Goal: Task Accomplishment & Management: Use online tool/utility

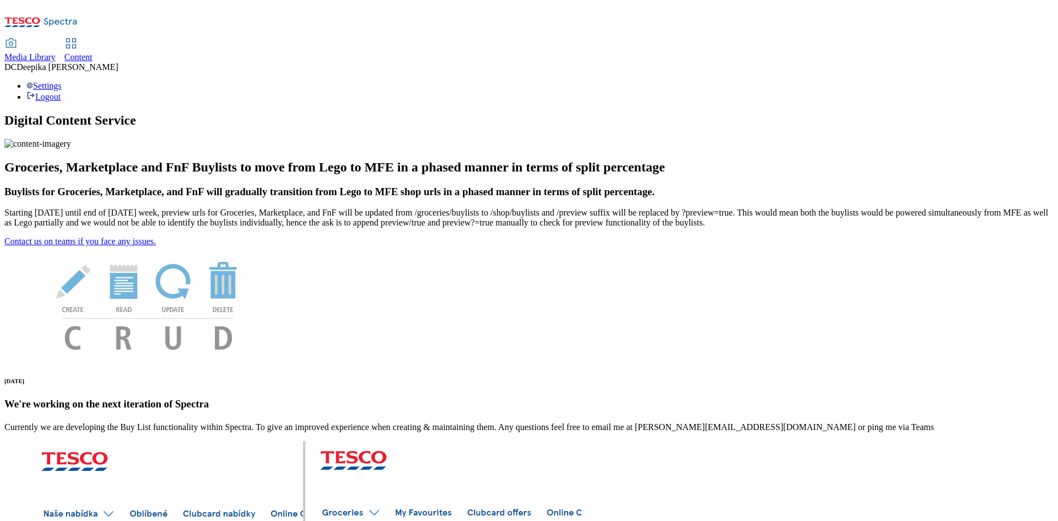
click at [93, 52] on span "Content" at bounding box center [78, 56] width 28 height 9
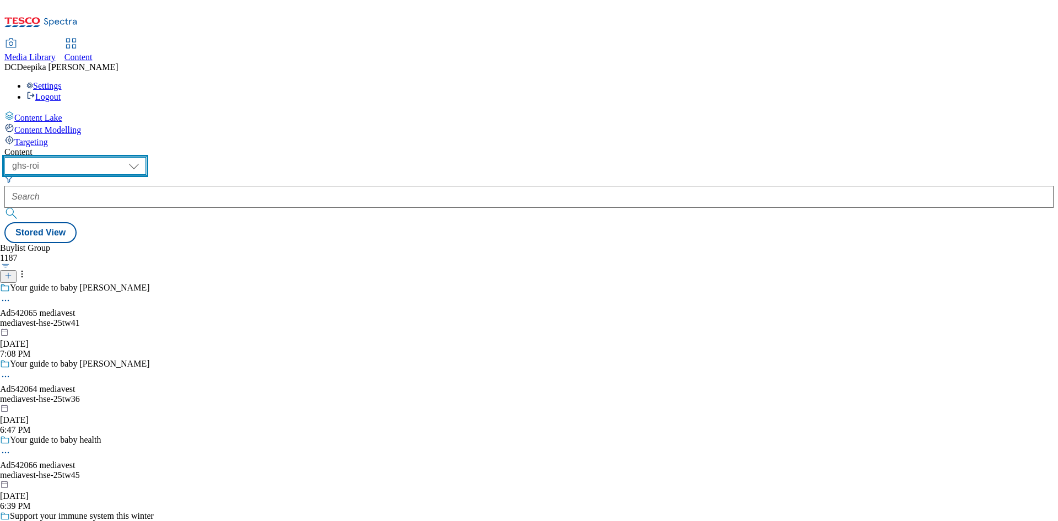
click at [146, 157] on select "ghs-roi ghs-[GEOGRAPHIC_DATA]" at bounding box center [75, 166] width 142 height 18
click at [143, 157] on select "ghs-roi ghs-[GEOGRAPHIC_DATA]" at bounding box center [75, 166] width 142 height 18
click at [12, 272] on icon at bounding box center [8, 276] width 8 height 8
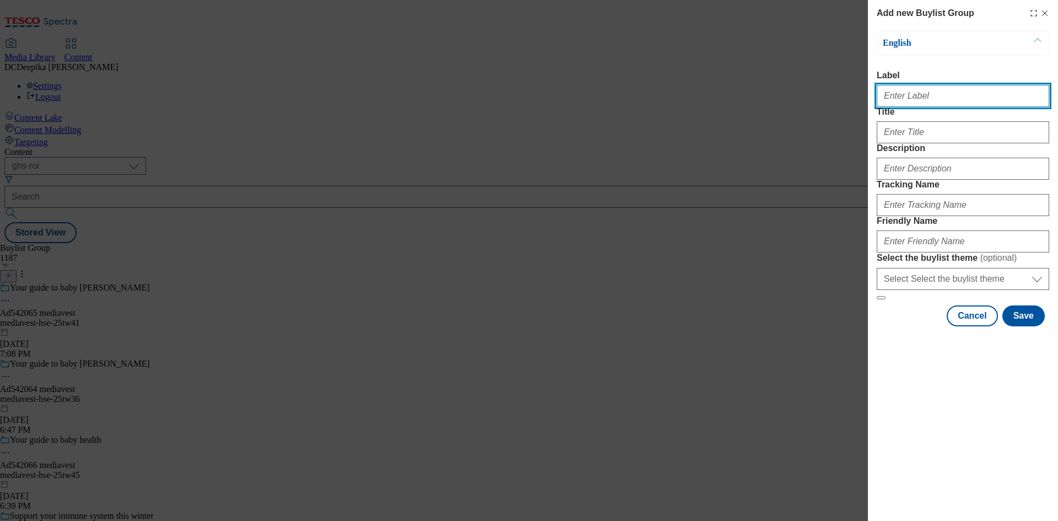
click at [954, 103] on input "Label" at bounding box center [963, 96] width 173 height 22
paste input "Ad542565"
type input "Ad542565"
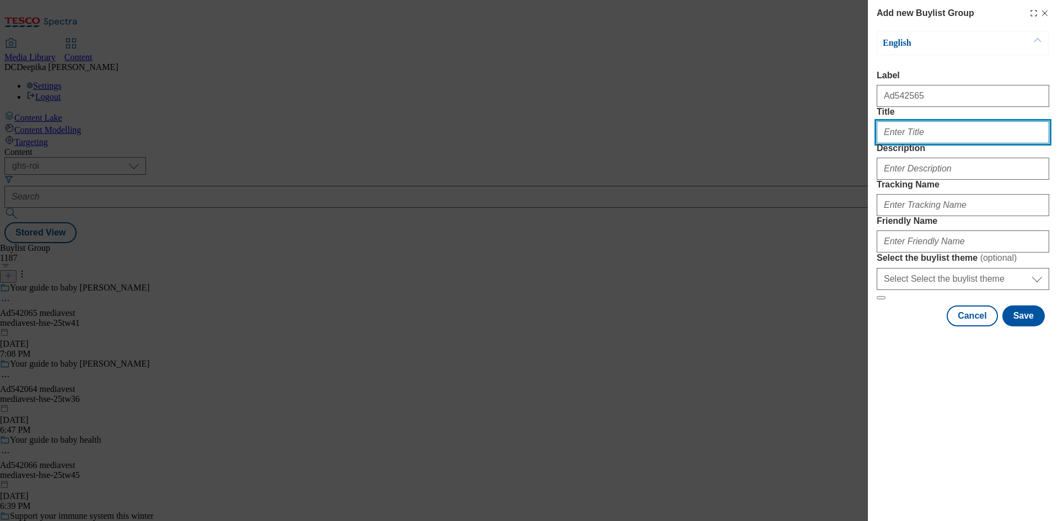
click at [952, 143] on input "Title" at bounding box center [963, 132] width 173 height 22
click at [930, 143] on input "Title" at bounding box center [963, 132] width 173 height 22
paste input "real thai meals in minutes"
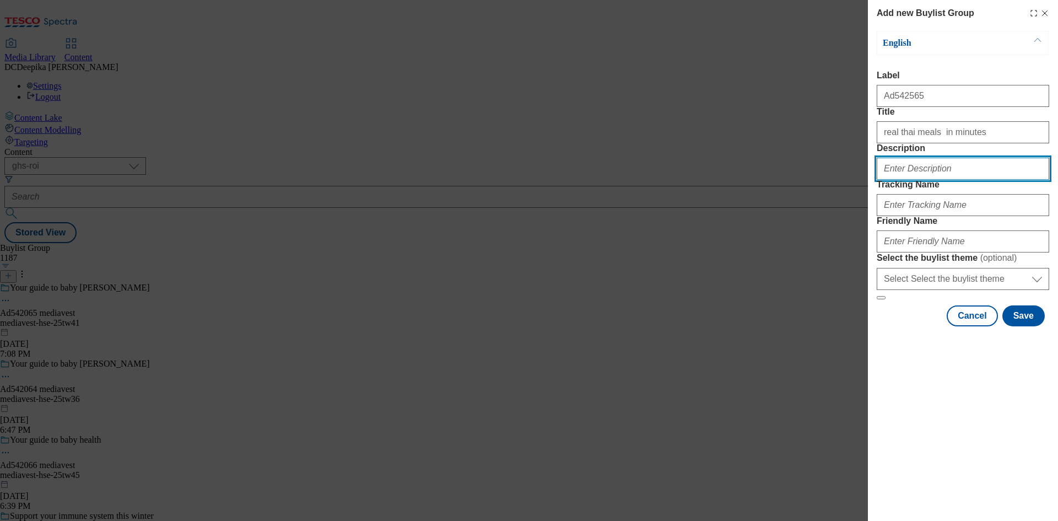
click at [927, 180] on input "Description" at bounding box center [963, 169] width 173 height 22
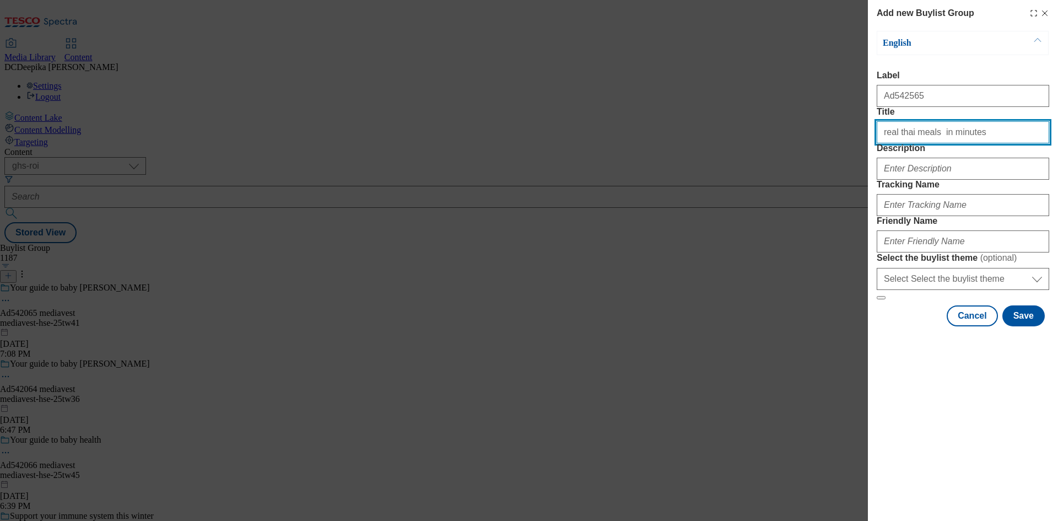
drag, startPoint x: 887, startPoint y: 154, endPoint x: 881, endPoint y: 155, distance: 5.6
click at [881, 143] on input "real thai meals in minutes" at bounding box center [963, 132] width 173 height 22
type input "Real thai meals in minutes"
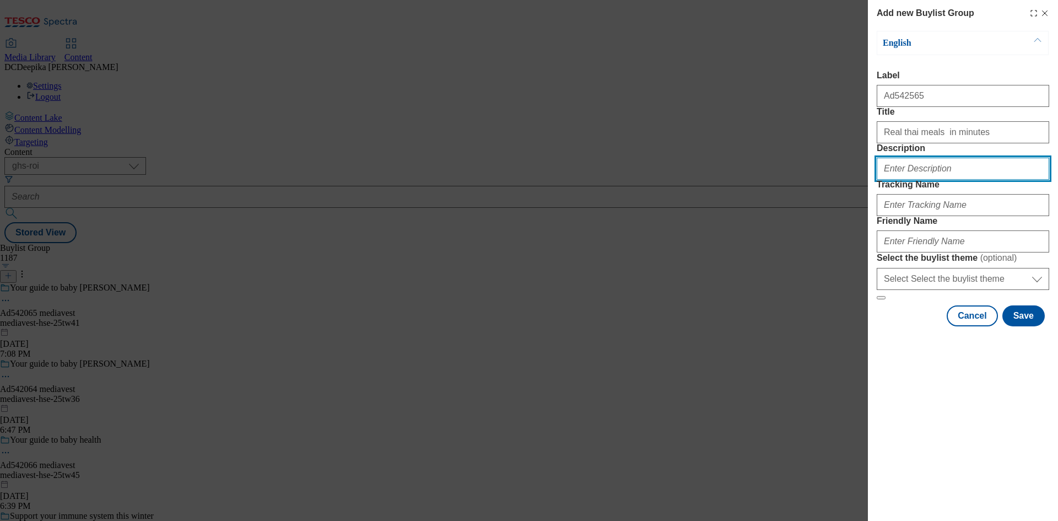
click at [902, 180] on input "Description" at bounding box center [963, 169] width 173 height 22
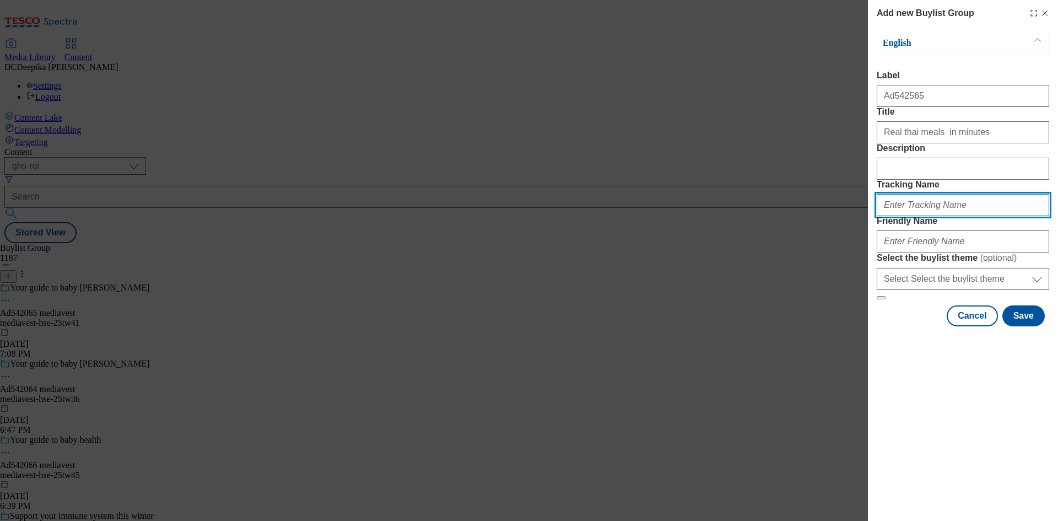
click at [932, 216] on input "Tracking Name" at bounding box center [963, 205] width 173 height 22
type input "d"
paste input "real thai meals in minutes"
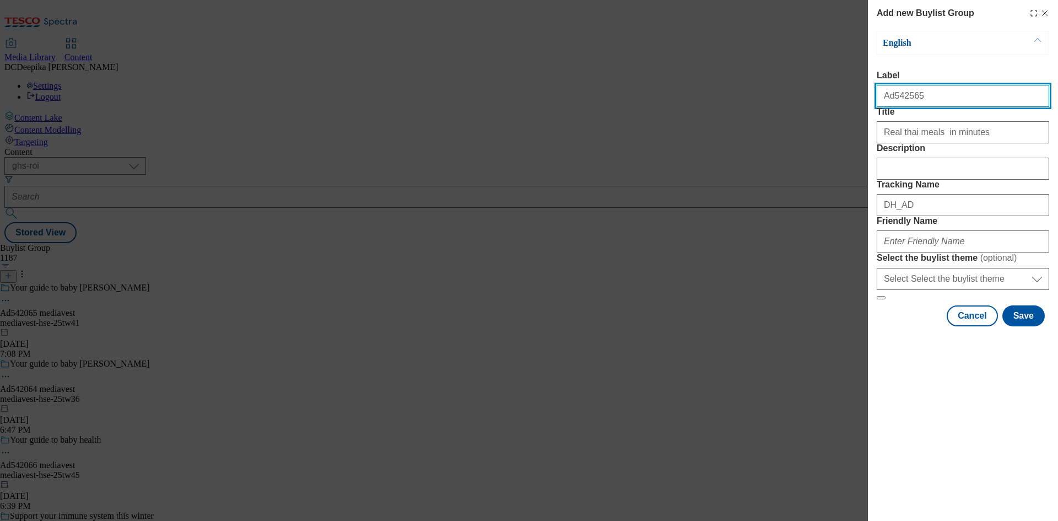
drag, startPoint x: 906, startPoint y: 96, endPoint x: 893, endPoint y: 100, distance: 13.3
click at [893, 100] on input "Ad542565" at bounding box center [963, 96] width 173 height 22
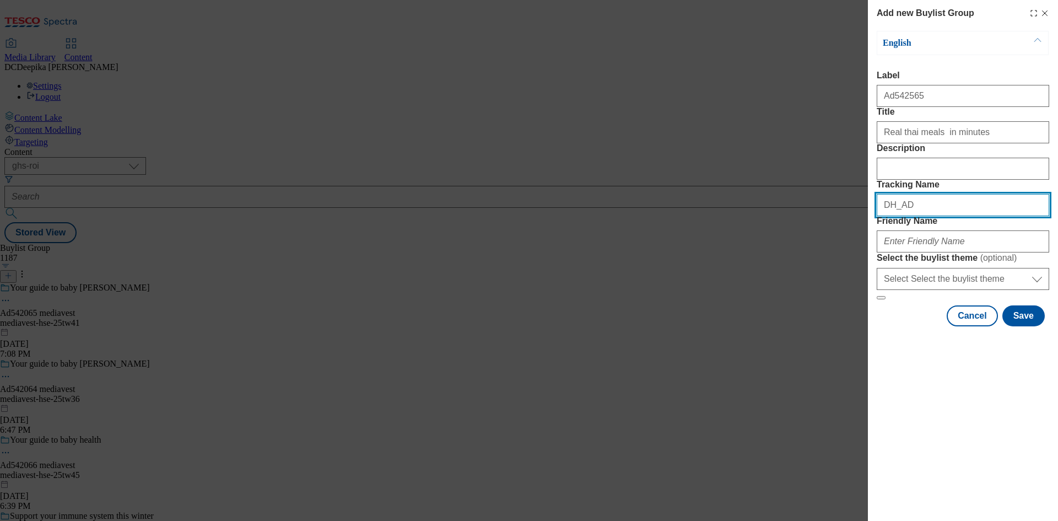
click at [927, 216] on input "DH_AD" at bounding box center [963, 205] width 173 height 22
paste input "542565"
type input "DH_AD542565"
click at [936, 252] on div "Modal" at bounding box center [963, 239] width 173 height 26
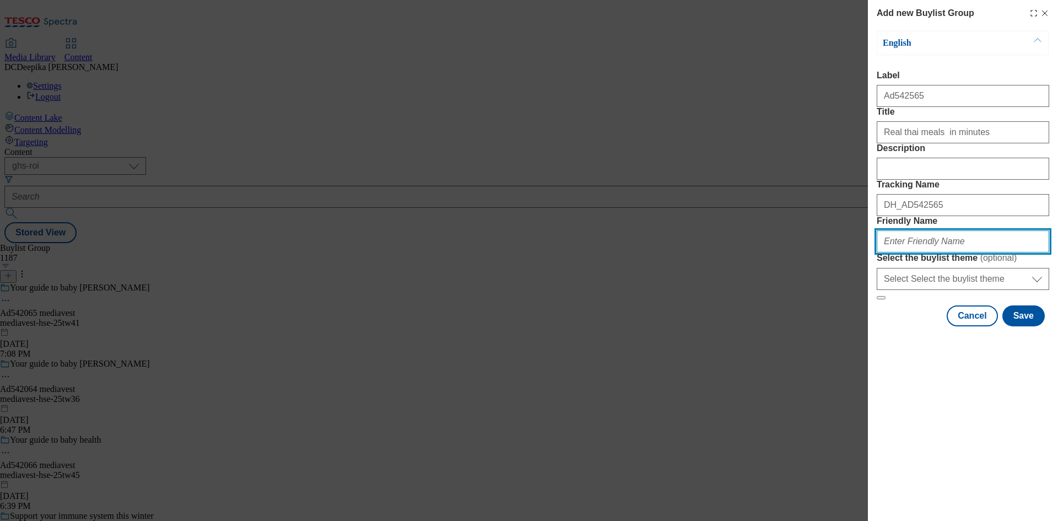
click at [977, 252] on input "Friendly Name" at bounding box center [963, 241] width 173 height 22
paste input "west-bridge-foods-ltd-kitchen-joy-25tw36"
type input "west-bridge-foods-ltd-kitchen-joy-25tw36"
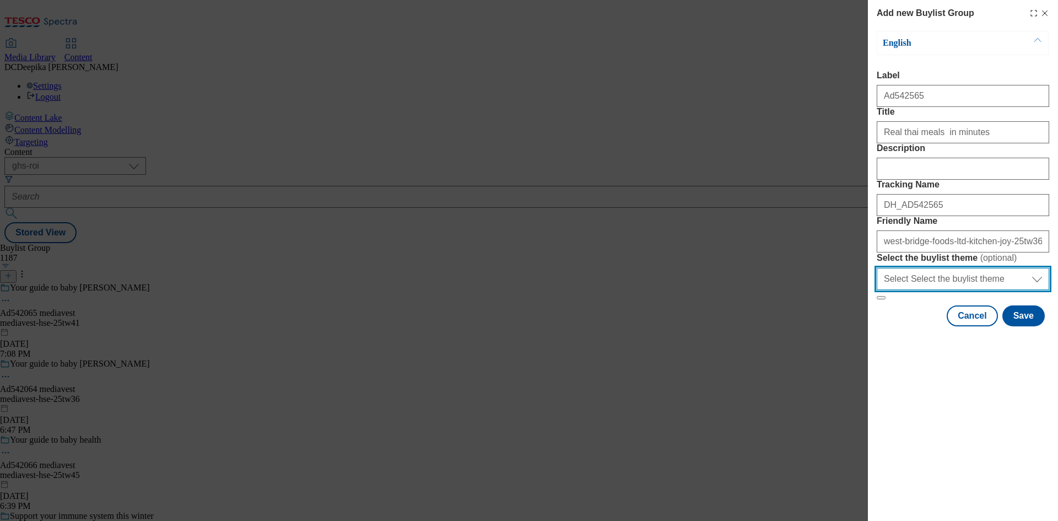
click at [996, 290] on select "Select Select the buylist theme default fandf" at bounding box center [963, 279] width 173 height 22
click at [997, 290] on select "Select Select the buylist theme default fandf" at bounding box center [963, 279] width 173 height 22
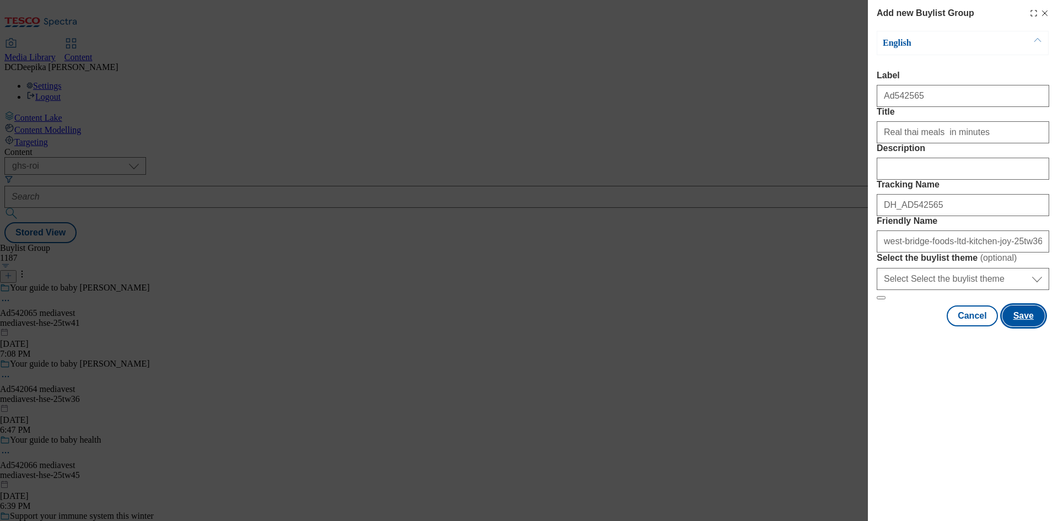
click at [1014, 326] on button "Save" at bounding box center [1024, 315] width 42 height 21
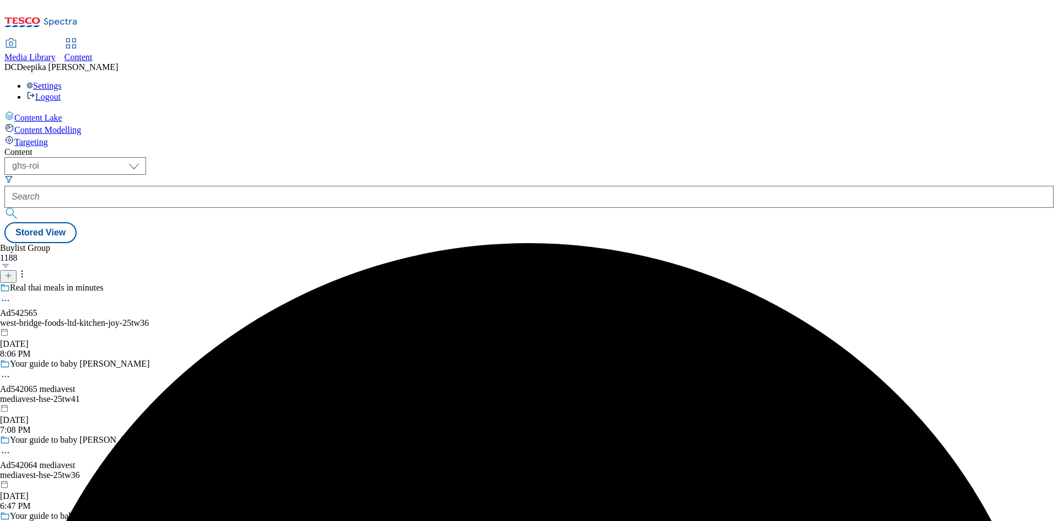
click at [173, 283] on div "Real thai meals in minutes Ad542565 west-bridge-foods-ltd-kitchen-joy-25tw36 [D…" at bounding box center [86, 321] width 173 height 76
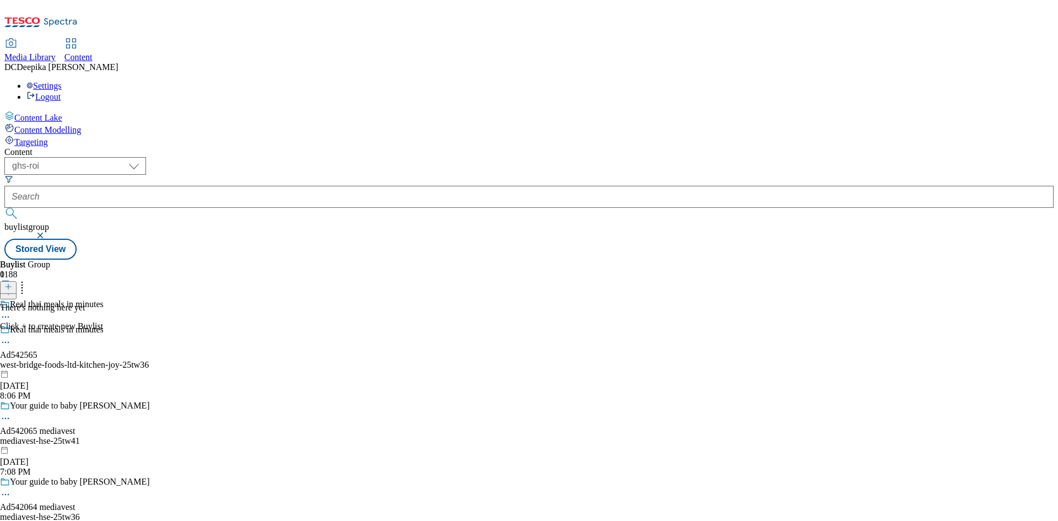
click at [17, 283] on div at bounding box center [8, 287] width 17 height 9
click at [12, 283] on icon at bounding box center [8, 287] width 8 height 8
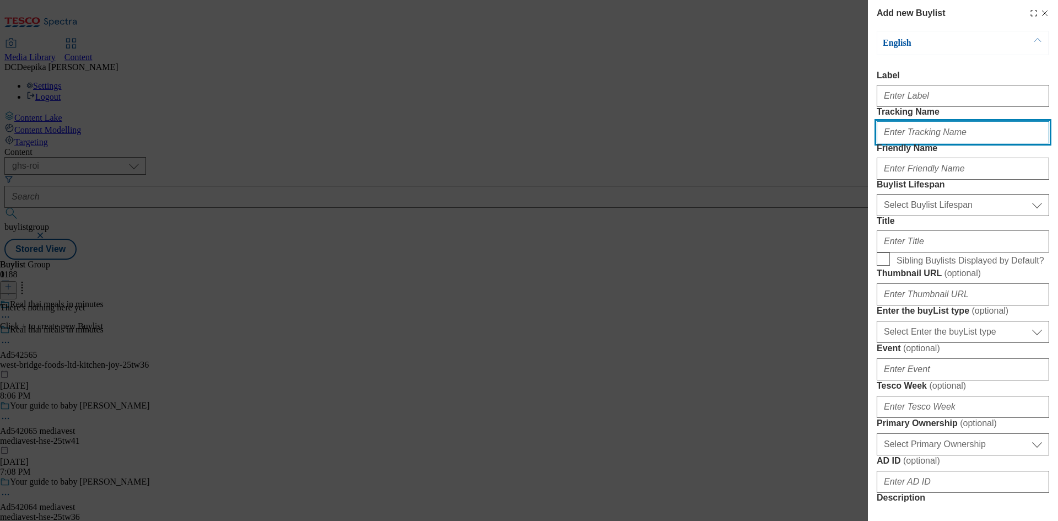
click at [929, 143] on input "Tracking Name" at bounding box center [963, 132] width 173 height 22
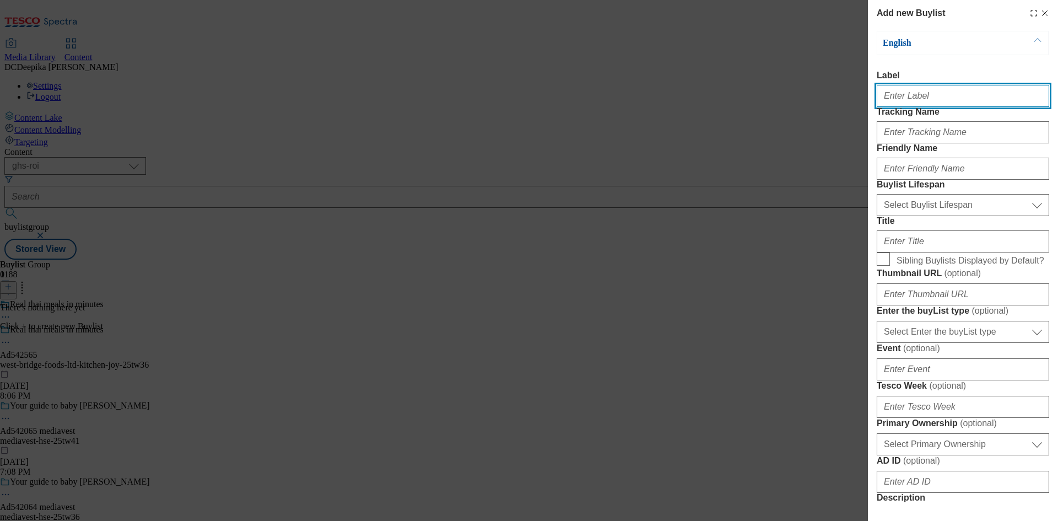
click at [913, 104] on input "Label" at bounding box center [963, 96] width 173 height 22
paste input "Ad542565"
type input "Ad542565"
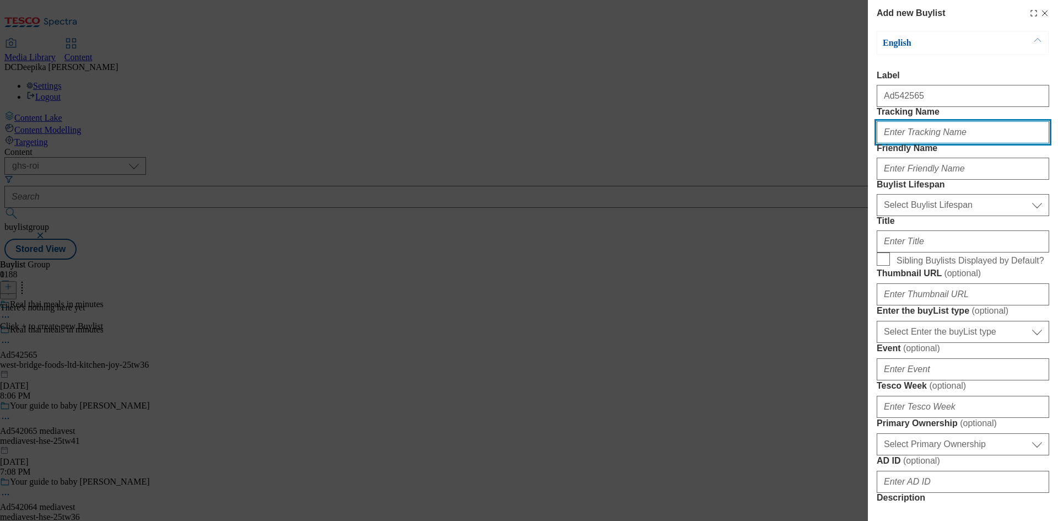
click at [920, 143] on input "Tracking Name" at bounding box center [963, 132] width 173 height 22
paste input "Ad542565"
click at [909, 143] on input "DH_ADAd542565" at bounding box center [963, 132] width 173 height 22
click at [914, 143] on input "DH_ADAd542565" at bounding box center [963, 132] width 173 height 22
type input "DH_AD542565"
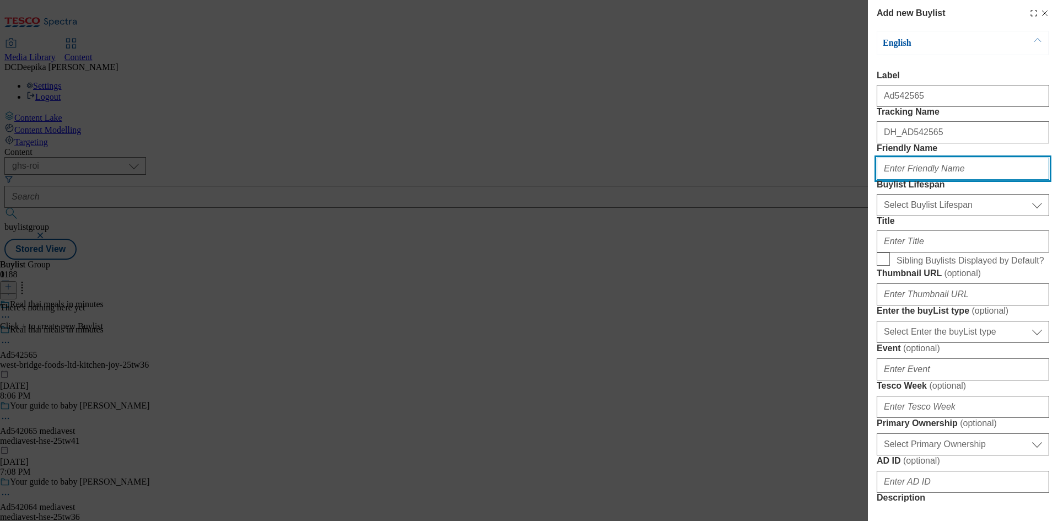
click at [923, 180] on input "Friendly Name" at bounding box center [963, 169] width 173 height 22
paste input "west-bridge-foods-ltd"
type input "west-bridge-foods-ltd"
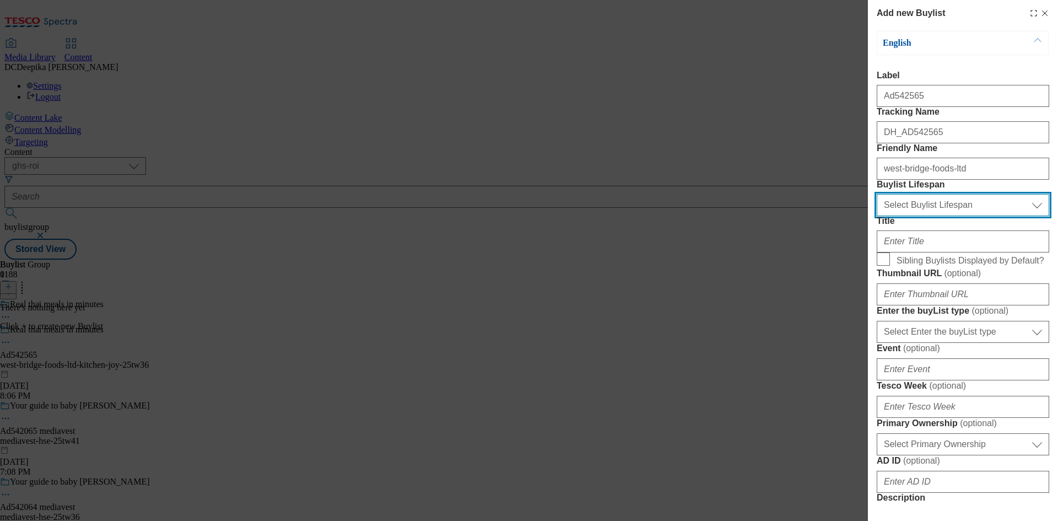
click at [927, 216] on select "Select Buylist Lifespan evergreen seasonal tactical" at bounding box center [963, 205] width 173 height 22
select select "tactical"
click at [877, 216] on select "Select Buylist Lifespan evergreen seasonal tactical" at bounding box center [963, 205] width 173 height 22
click at [939, 305] on div "Thumbnail URL ( optional )" at bounding box center [963, 286] width 173 height 37
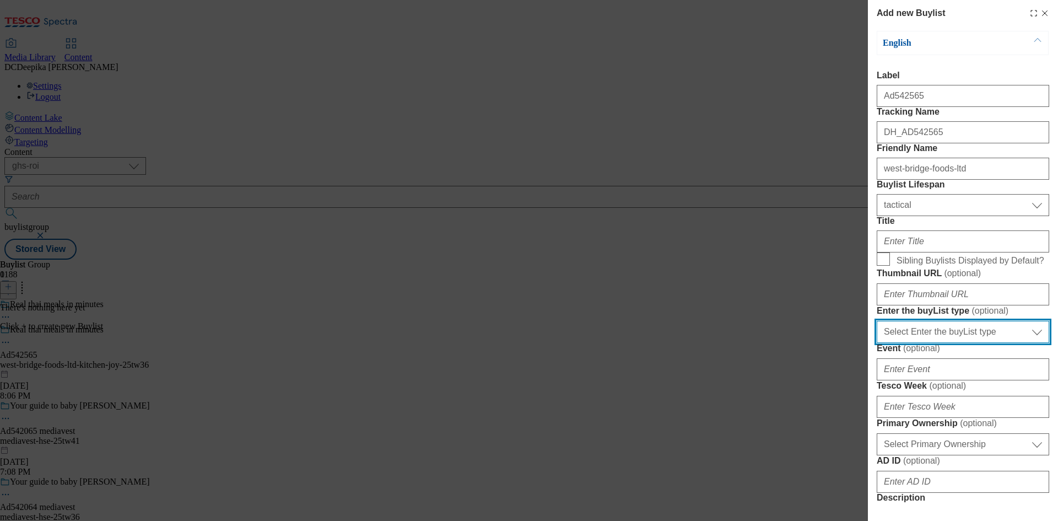
click at [978, 343] on select "Select Enter the buyList type event supplier funded long term >4 weeks supplier…" at bounding box center [963, 332] width 173 height 22
select select "supplier funded short term 1-3 weeks"
click at [877, 343] on select "Select Enter the buyList type event supplier funded long term >4 weeks supplier…" at bounding box center [963, 332] width 173 height 22
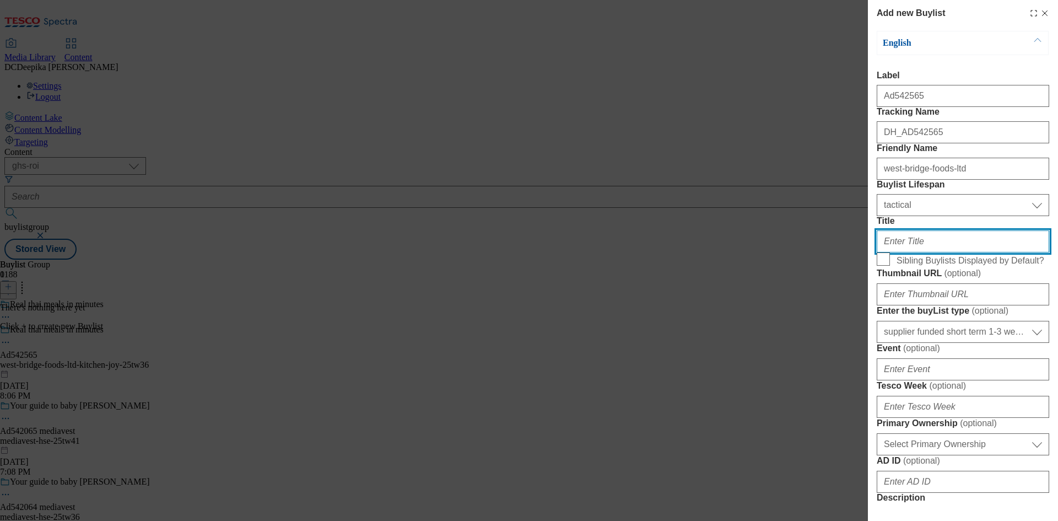
click at [913, 252] on input "Title" at bounding box center [963, 241] width 173 height 22
paste input "real thai meals in minutes"
click at [881, 252] on input "real thai meals in minutes" at bounding box center [963, 241] width 173 height 22
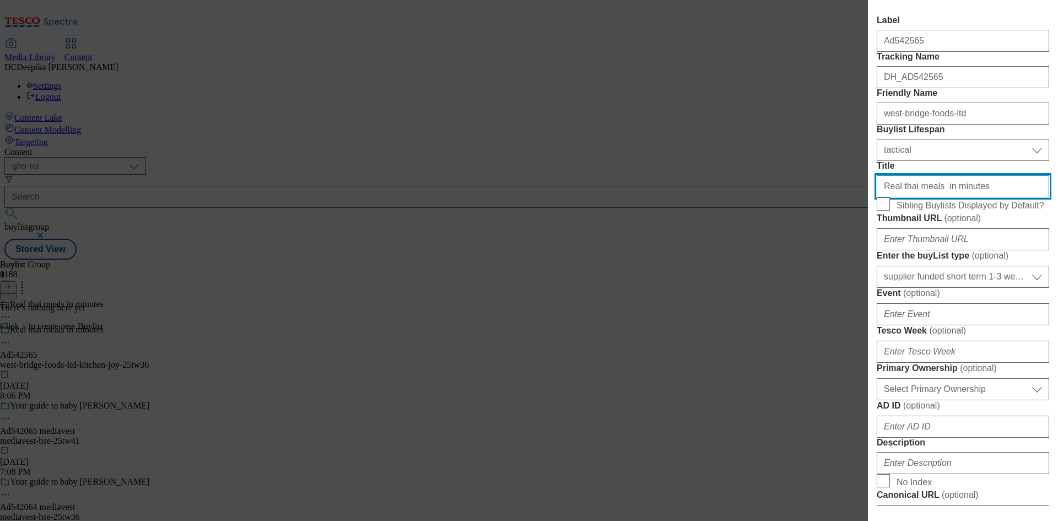
scroll to position [165, 0]
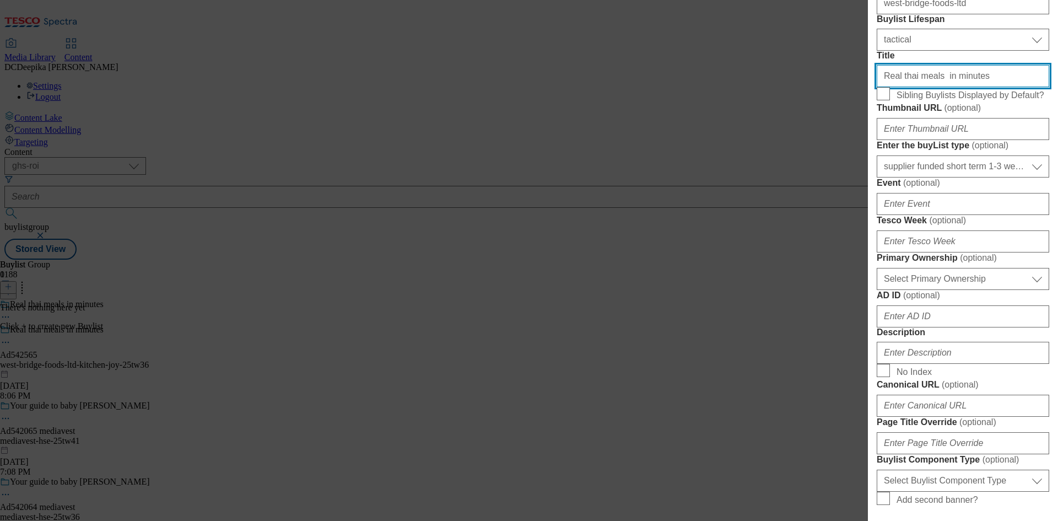
type input "Real thai meals in minutes"
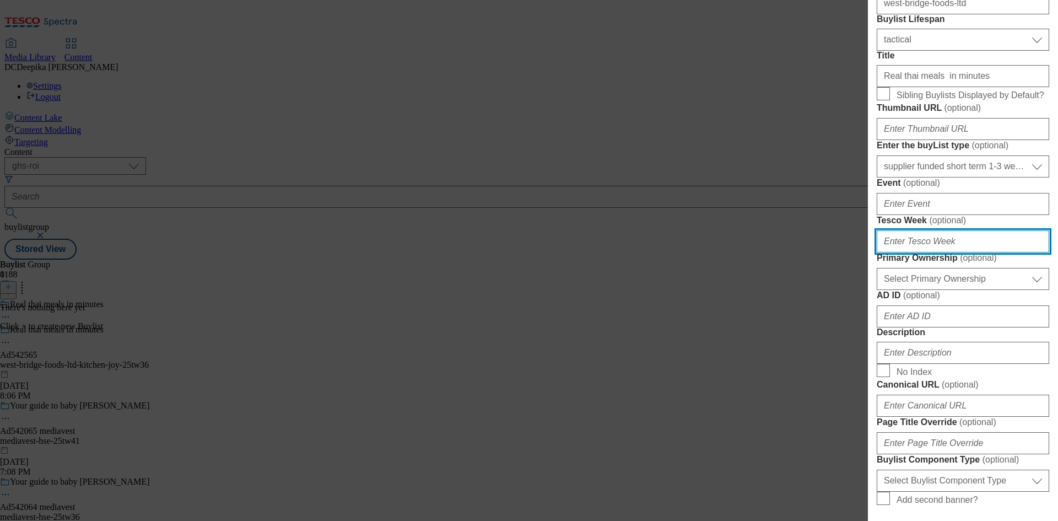
click at [932, 252] on input "Tesco Week ( optional )" at bounding box center [963, 241] width 173 height 22
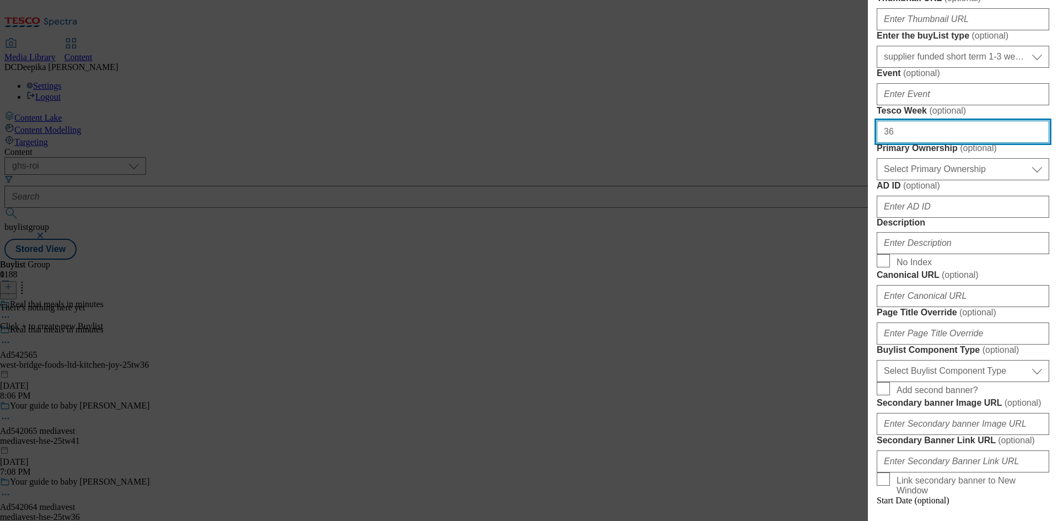
scroll to position [276, 0]
type input "36"
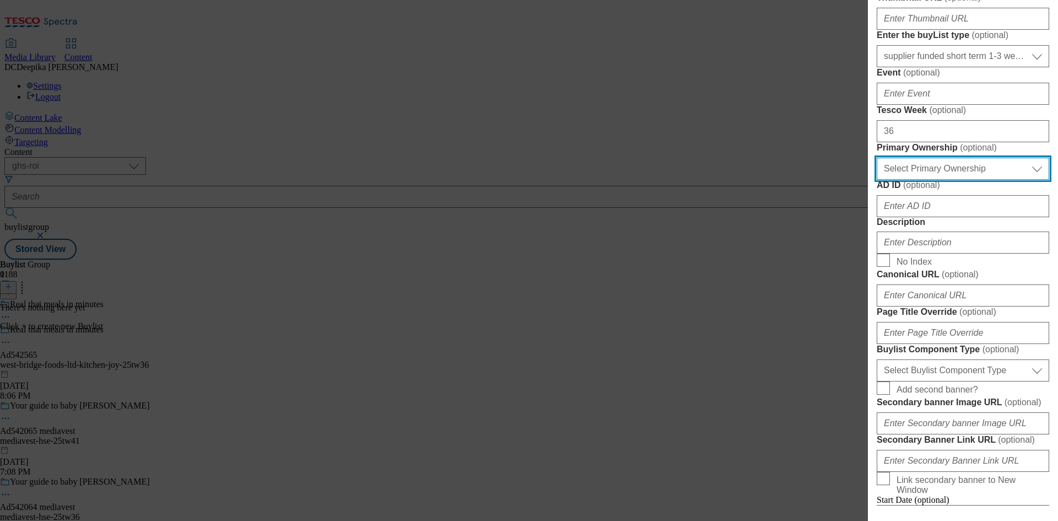
drag, startPoint x: 963, startPoint y: 348, endPoint x: 958, endPoint y: 359, distance: 12.3
click at [963, 180] on select "Select Primary Ownership [PERSON_NAME]" at bounding box center [963, 169] width 173 height 22
select select "dunnhumby"
click at [877, 180] on select "Select Primary Ownership [PERSON_NAME]" at bounding box center [963, 169] width 173 height 22
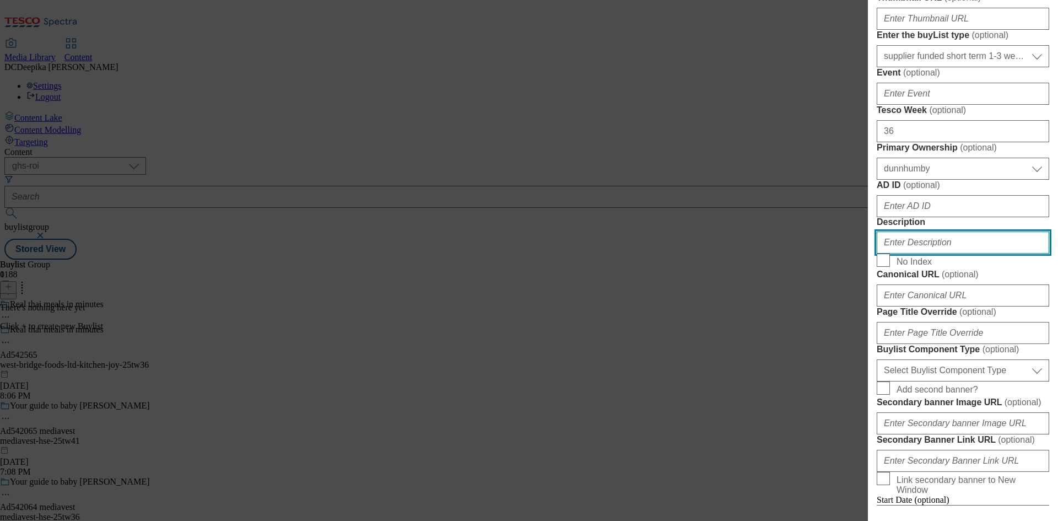
click at [940, 254] on input "Description" at bounding box center [963, 243] width 173 height 22
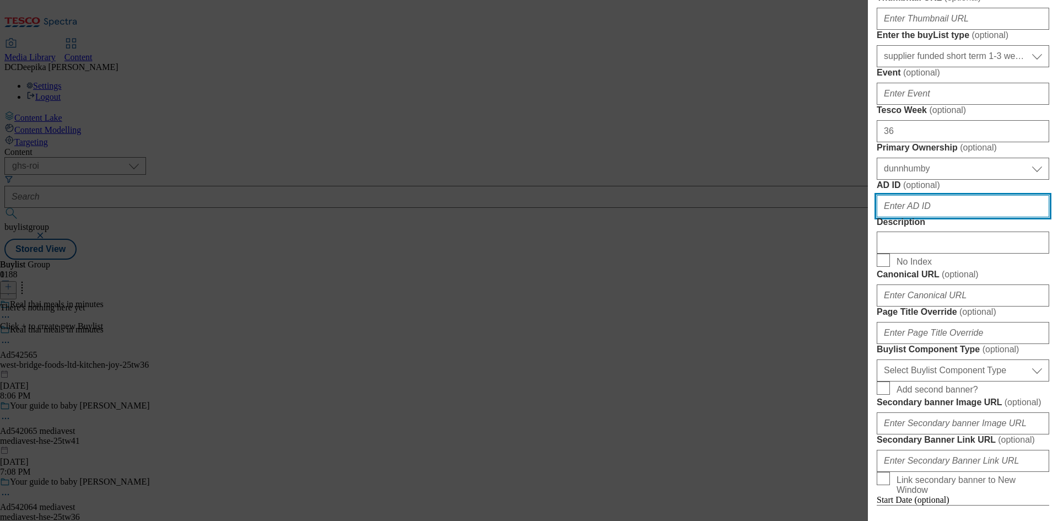
click at [920, 217] on input "AD ID ( optional )" at bounding box center [963, 206] width 173 height 22
click at [978, 217] on div "Modal" at bounding box center [963, 204] width 173 height 26
click at [971, 217] on input "AD ID ( optional )" at bounding box center [963, 206] width 173 height 22
paste input "54256"
type input "54256"
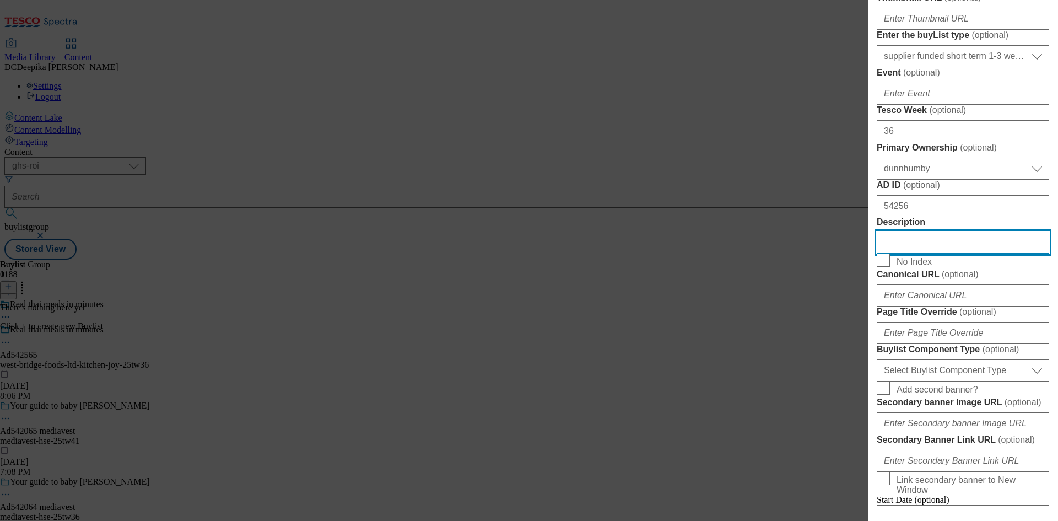
click at [968, 254] on input "Description" at bounding box center [963, 243] width 173 height 22
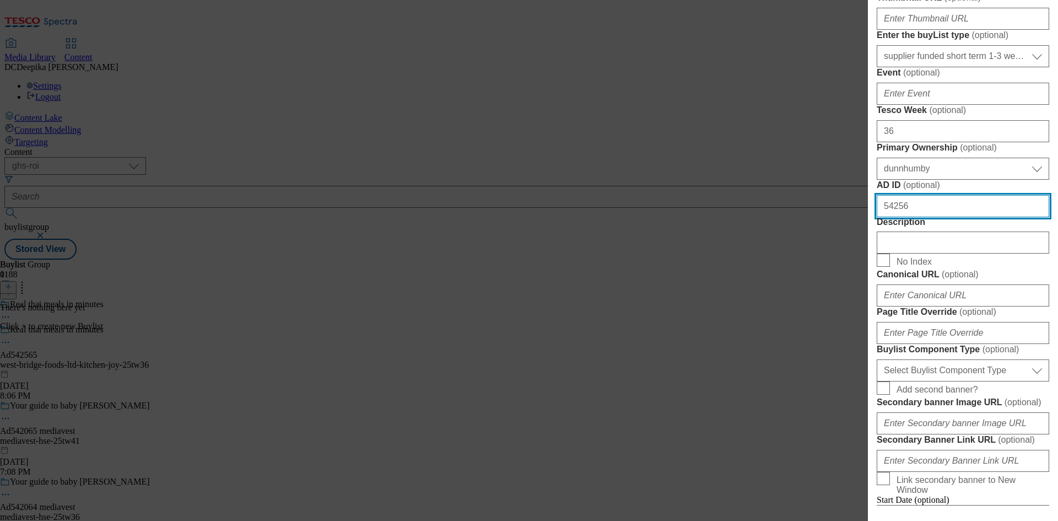
drag, startPoint x: 919, startPoint y: 402, endPoint x: 830, endPoint y: 417, distance: 90.5
click at [830, 417] on div "Add new Buylist English Label Ad542565 Tracking Name DH_AD542565 Friendly Name …" at bounding box center [529, 260] width 1058 height 521
paste input "5"
type input "542565"
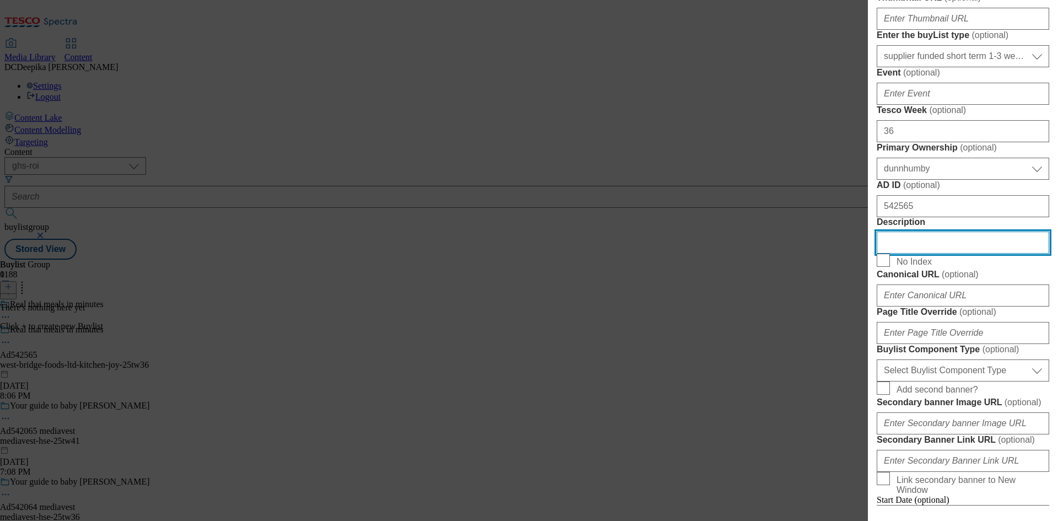
click at [945, 254] on input "Description" at bounding box center [963, 243] width 173 height 22
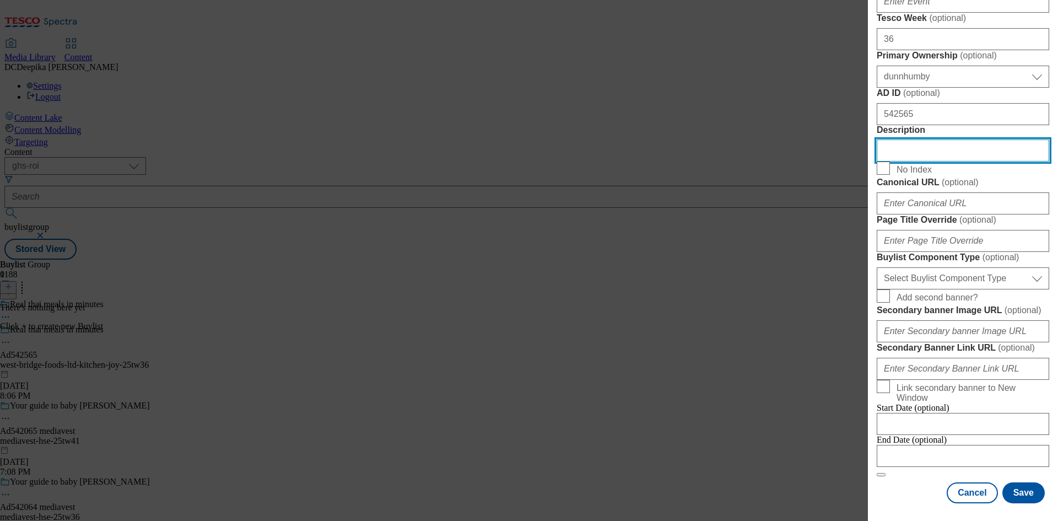
scroll to position [496, 0]
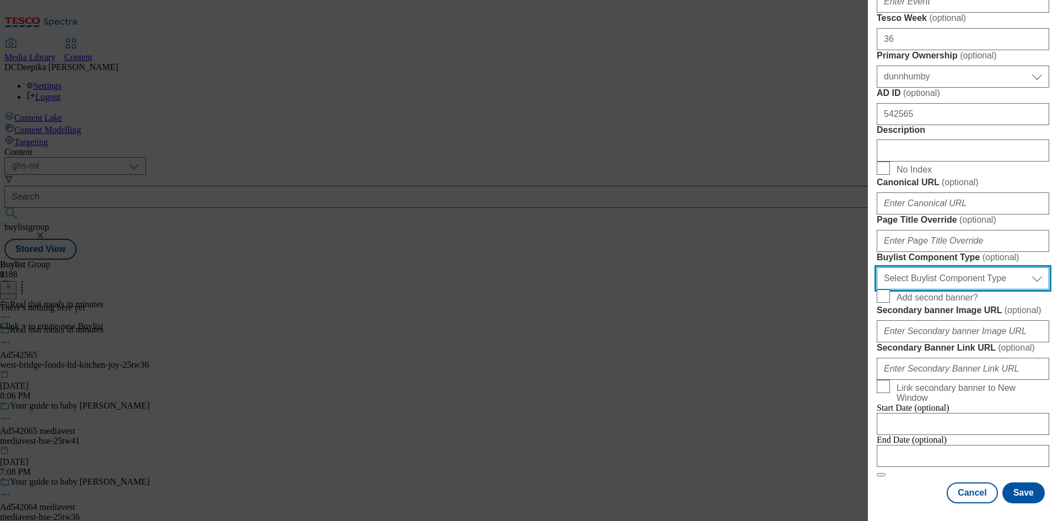
click at [979, 289] on select "Select Buylist Component Type Banner Competition Header Meal" at bounding box center [963, 278] width 173 height 22
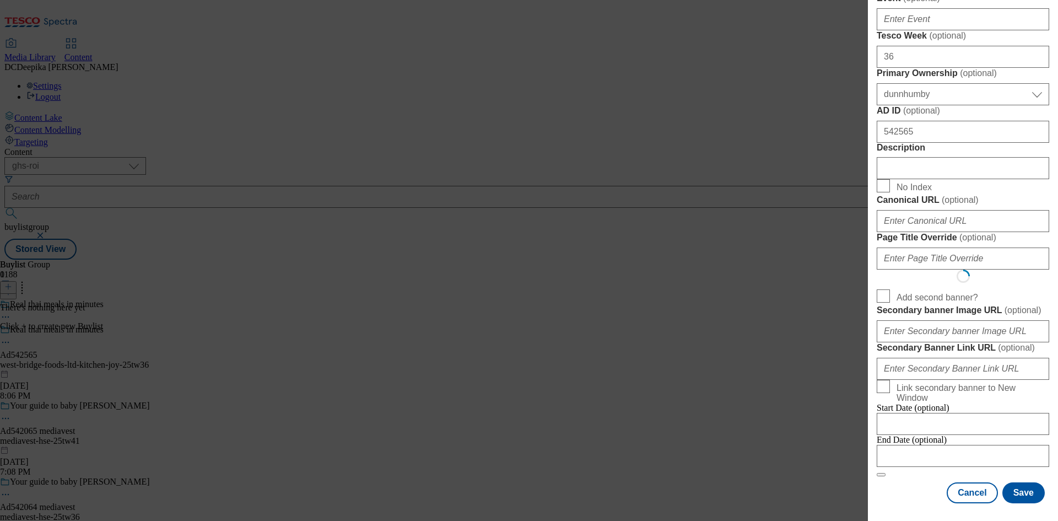
select select "Banner"
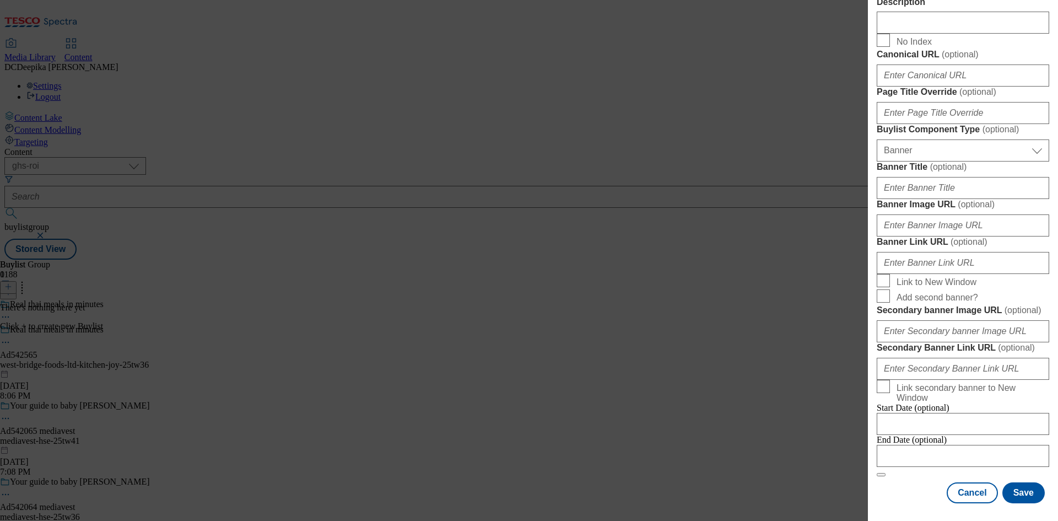
scroll to position [966, 0]
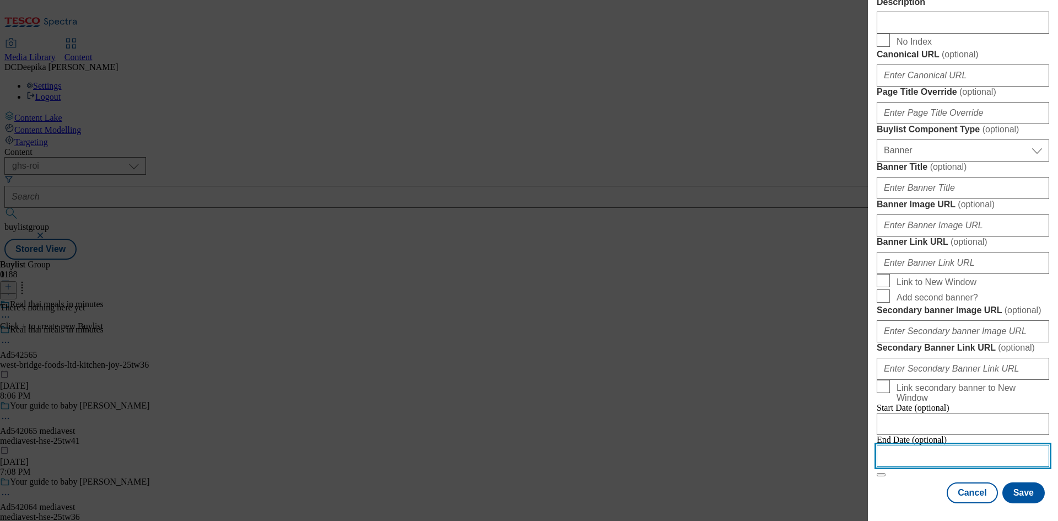
click at [966, 450] on input "Modal" at bounding box center [963, 456] width 173 height 22
select select "2025"
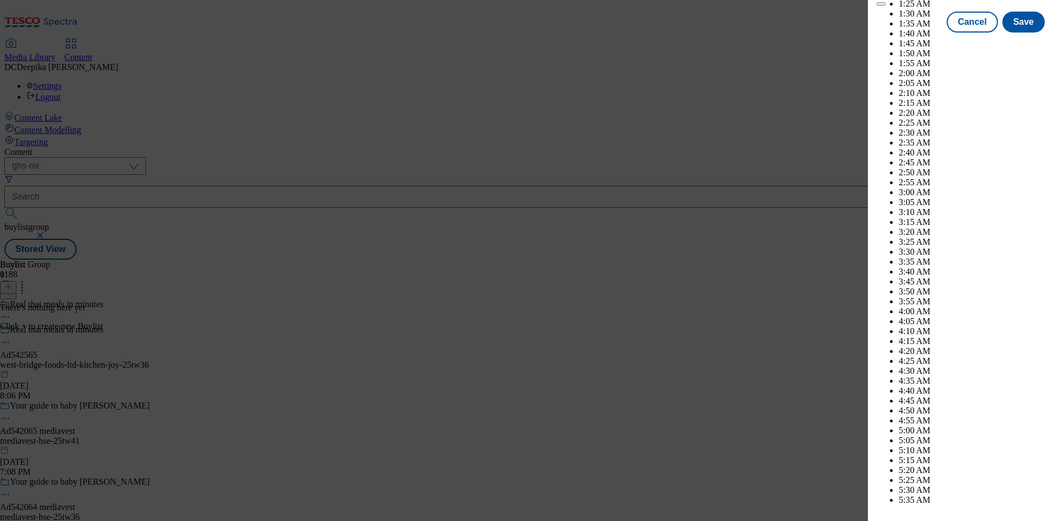
scroll to position [4910, 0]
select select "January"
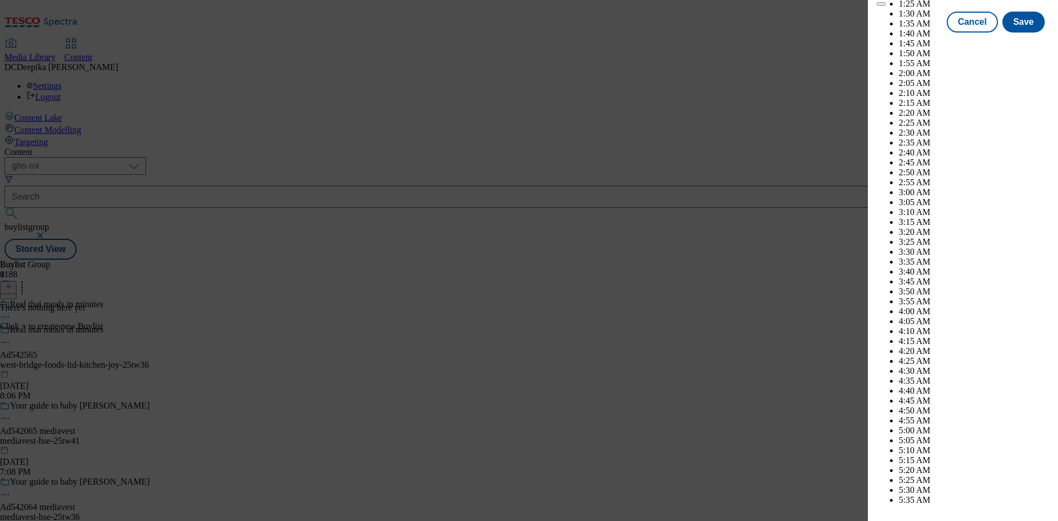
select select "2026"
click at [1014, 42] on button "Save" at bounding box center [1024, 31] width 42 height 21
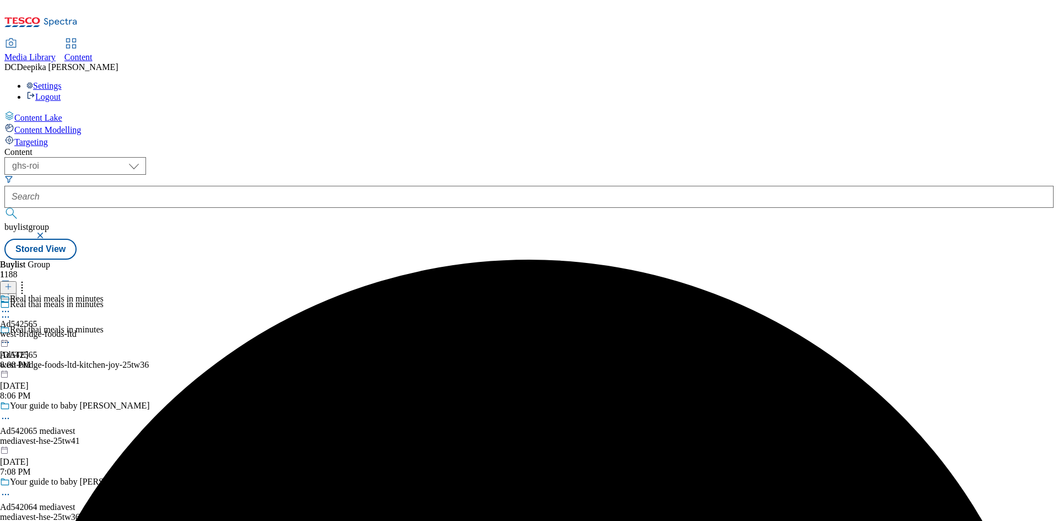
click at [11, 306] on icon at bounding box center [5, 311] width 11 height 11
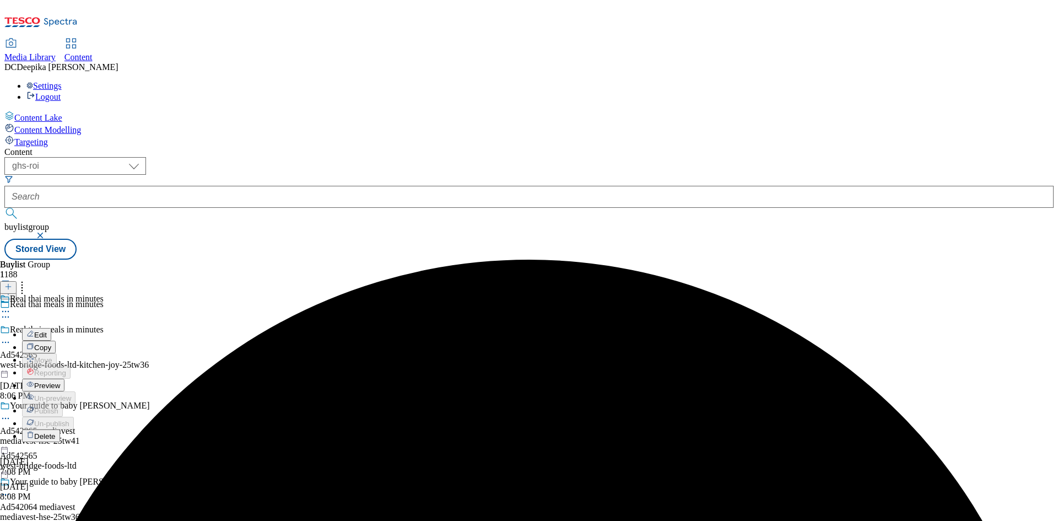
click at [47, 331] on span "Edit" at bounding box center [40, 335] width 13 height 8
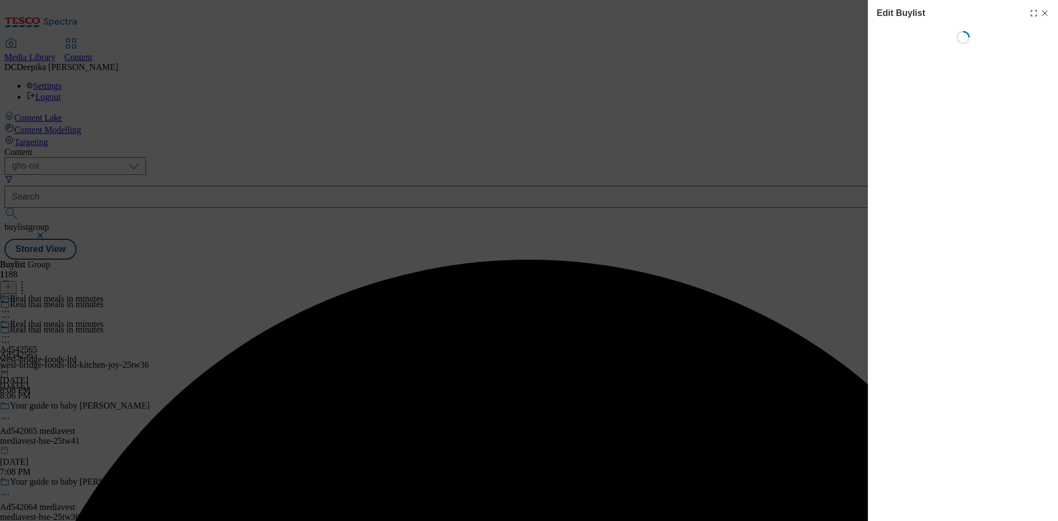
select select "tactical"
select select "supplier funded short term 1-3 weeks"
select select "dunnhumby"
select select "Banner"
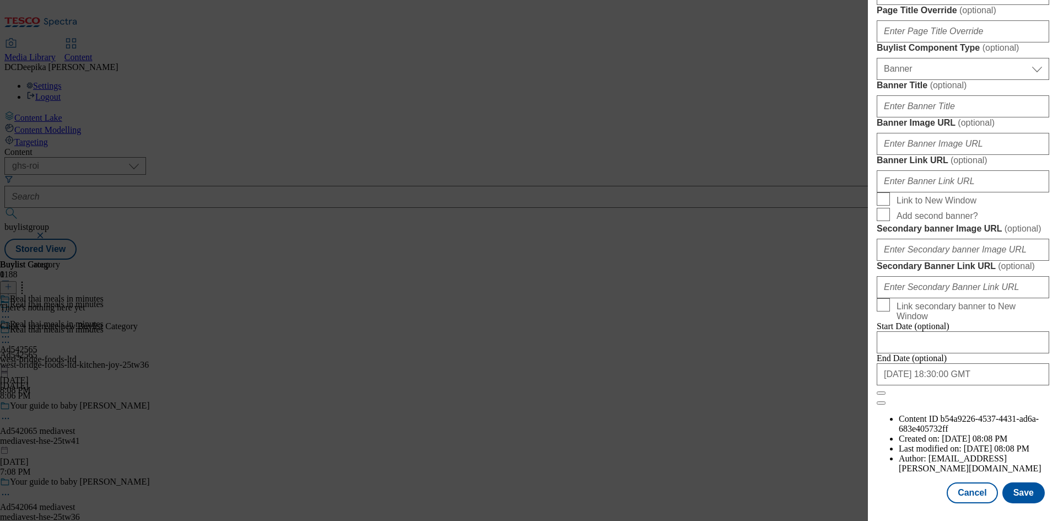
scroll to position [1083, 0]
click at [976, 385] on input "[DATE] 18:30:00 GMT" at bounding box center [963, 374] width 173 height 22
select select "2026"
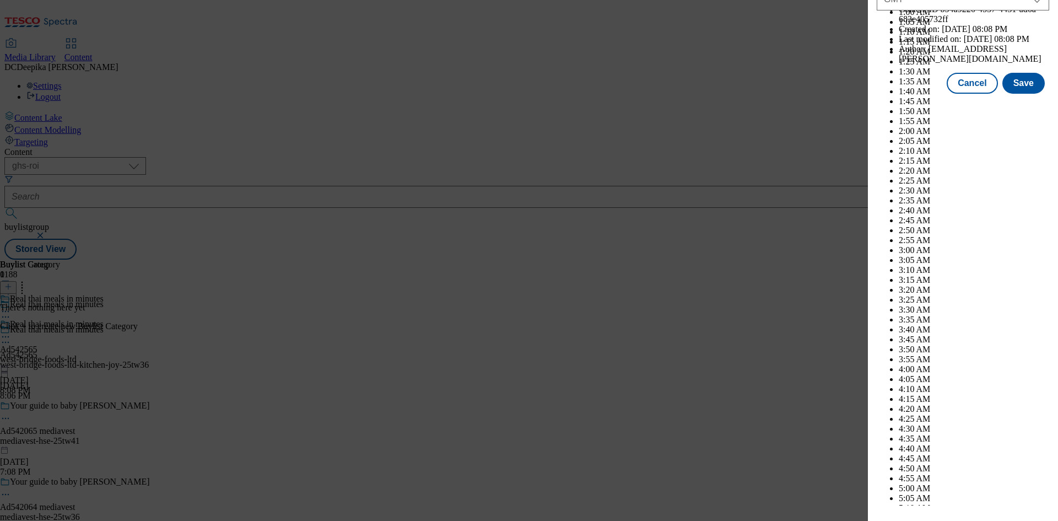
scroll to position [4521, 0]
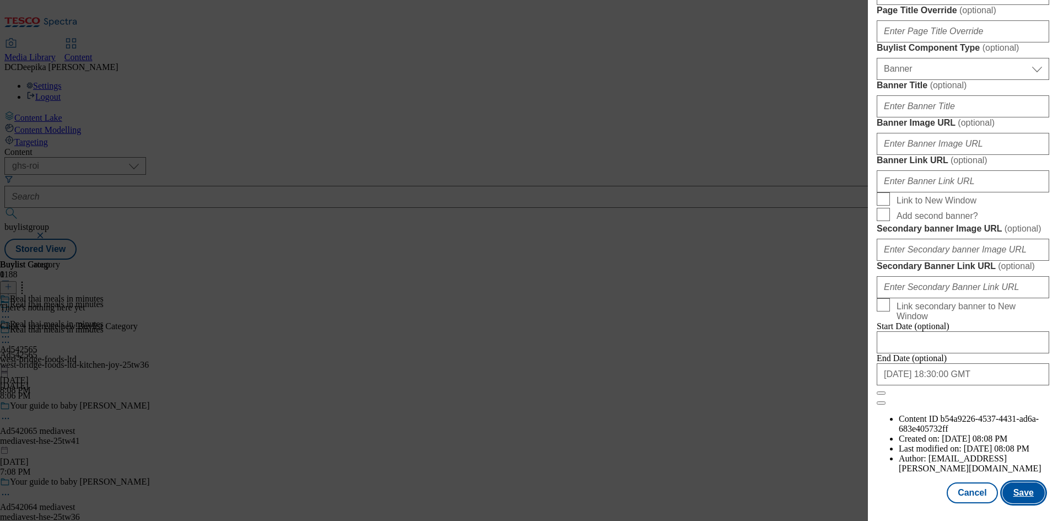
click at [1018, 493] on button "Save" at bounding box center [1024, 492] width 42 height 21
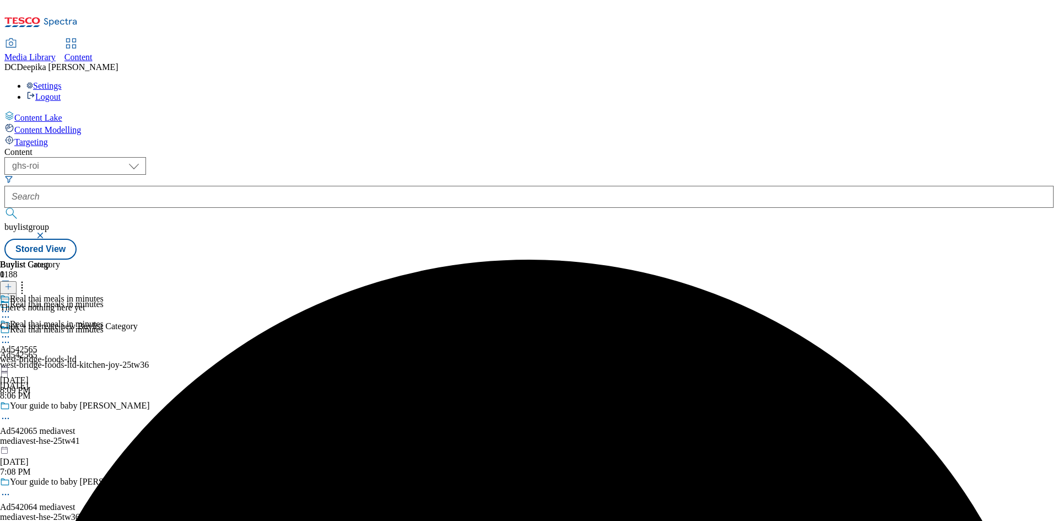
click at [11, 337] on icon at bounding box center [5, 342] width 11 height 11
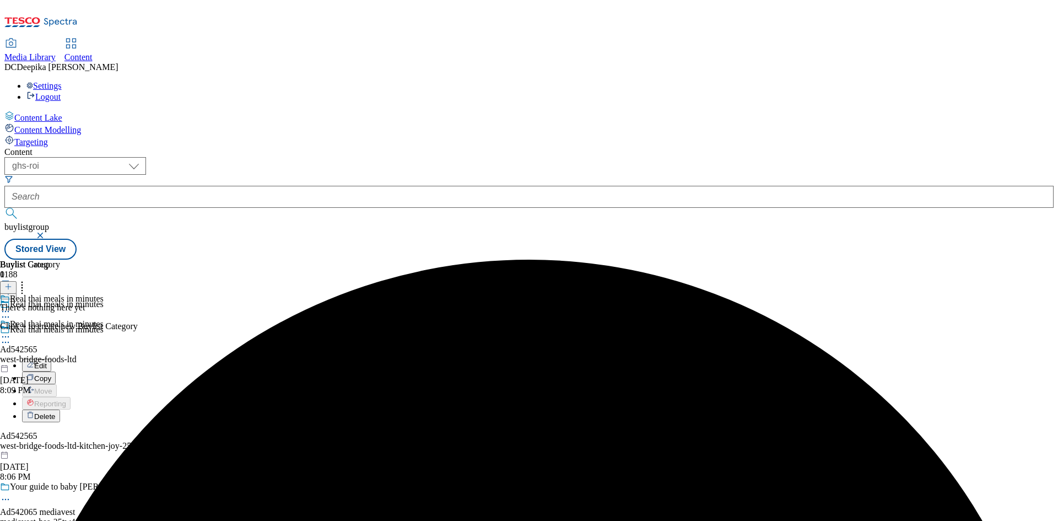
click at [51, 359] on button "Edit" at bounding box center [36, 365] width 29 height 13
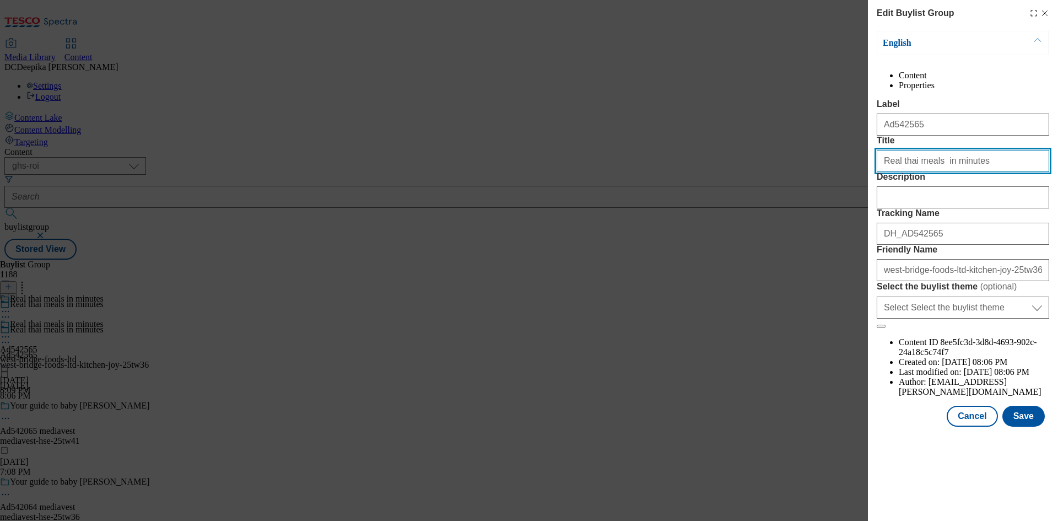
drag, startPoint x: 971, startPoint y: 202, endPoint x: 749, endPoint y: 211, distance: 222.8
click at [749, 211] on div "Edit Buylist Group English Content Properties Label Ad542565 Title Real thai me…" at bounding box center [529, 260] width 1058 height 521
type input "Kitchen Joy"
click at [1027, 427] on button "Save" at bounding box center [1024, 416] width 42 height 21
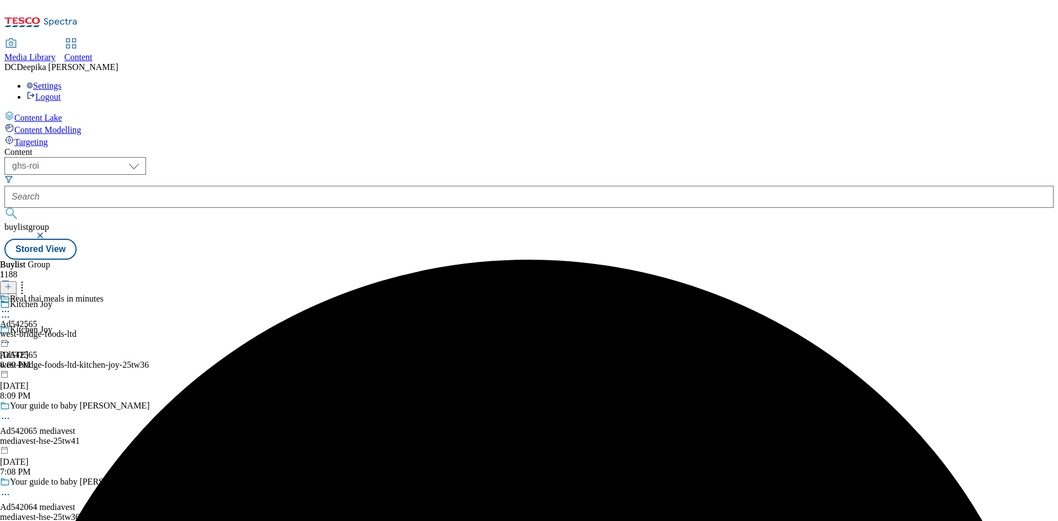
click at [104, 294] on div "Real thai meals in minutes Ad542565 west-bridge-foods-ltd [DATE] 8:09 PM" at bounding box center [52, 332] width 104 height 76
click at [11, 287] on line at bounding box center [9, 287] width 6 height 0
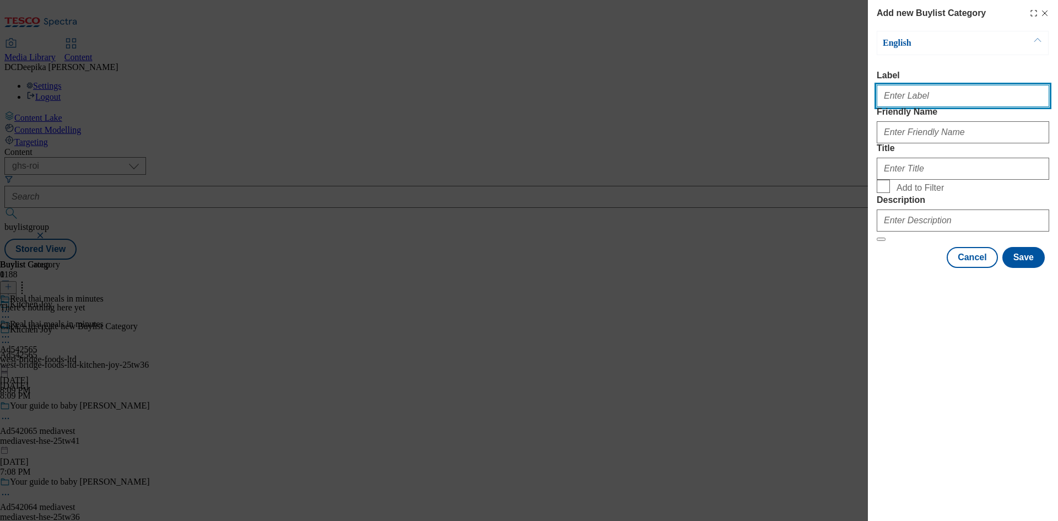
click at [932, 97] on input "Label" at bounding box center [963, 96] width 173 height 22
paste input "Ad542565"
type input "Ad542565"
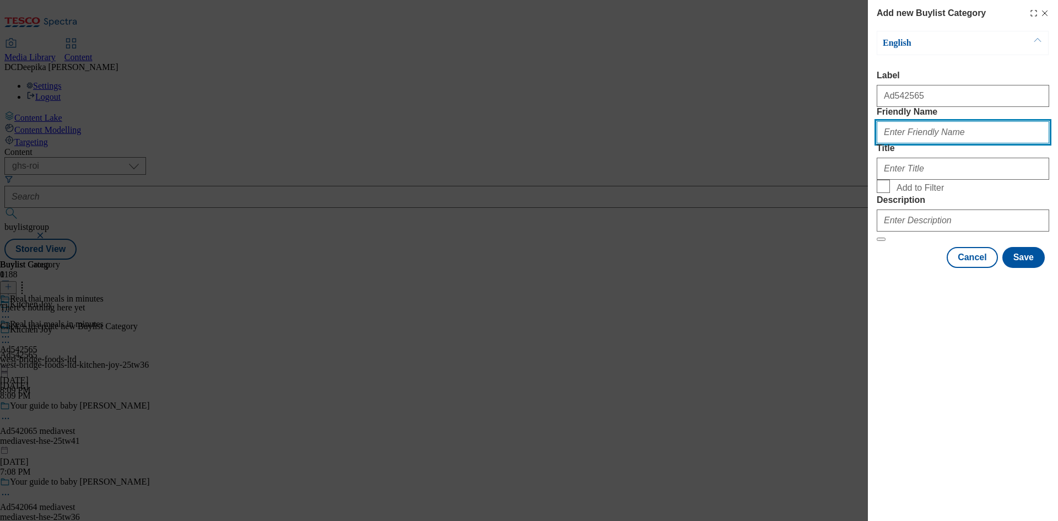
click at [928, 143] on input "Friendly Name" at bounding box center [963, 132] width 173 height 22
paste input "west-bridge-foods-ltd-kitchen-joy"
type input "west-bridge-foods-ltd-kitchen-joy"
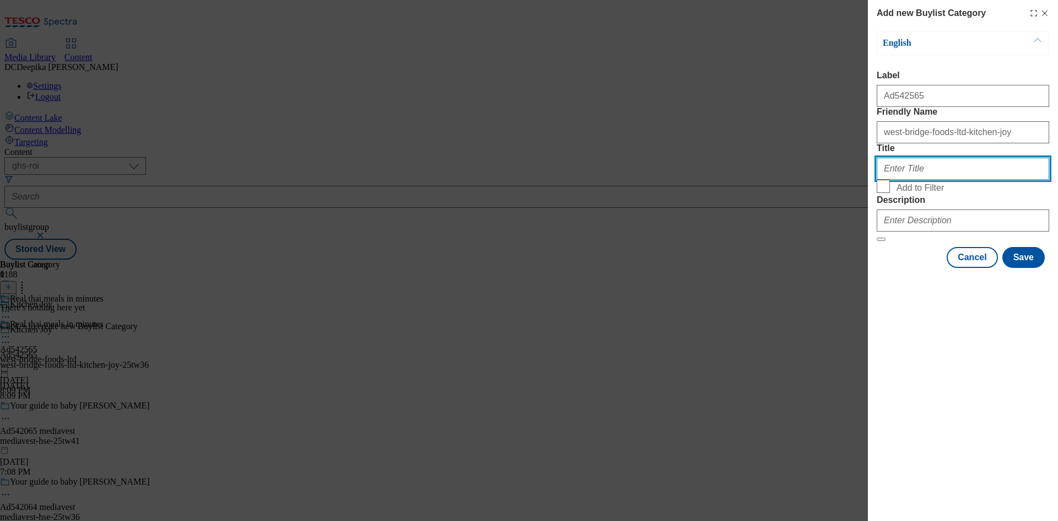
click at [933, 180] on input "Title" at bounding box center [963, 169] width 173 height 22
click at [943, 180] on input "Title" at bounding box center [963, 169] width 173 height 22
paste input "West Bridge Kitchen Joy"
type input "West Bridge Kitchen Joy"
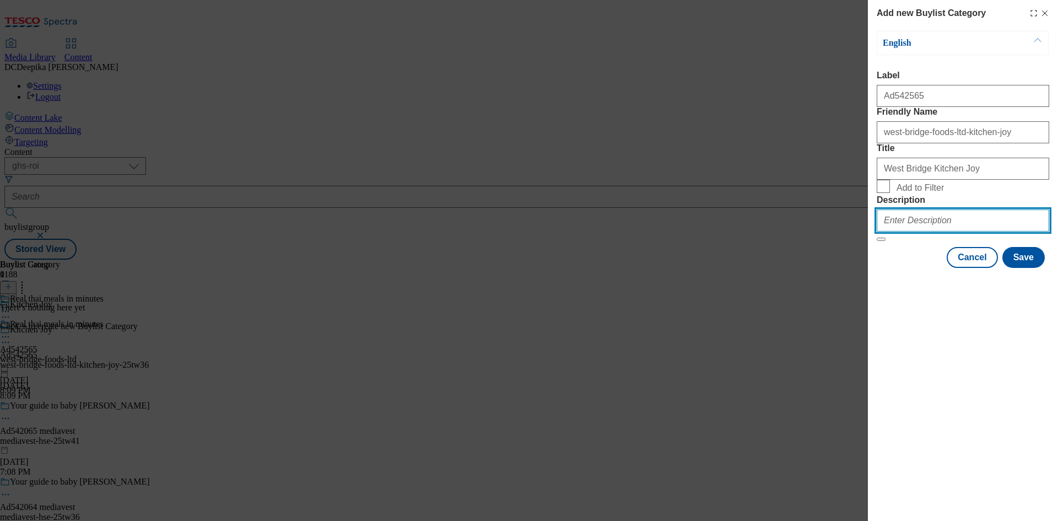
click at [960, 232] on input "Description" at bounding box center [963, 220] width 173 height 22
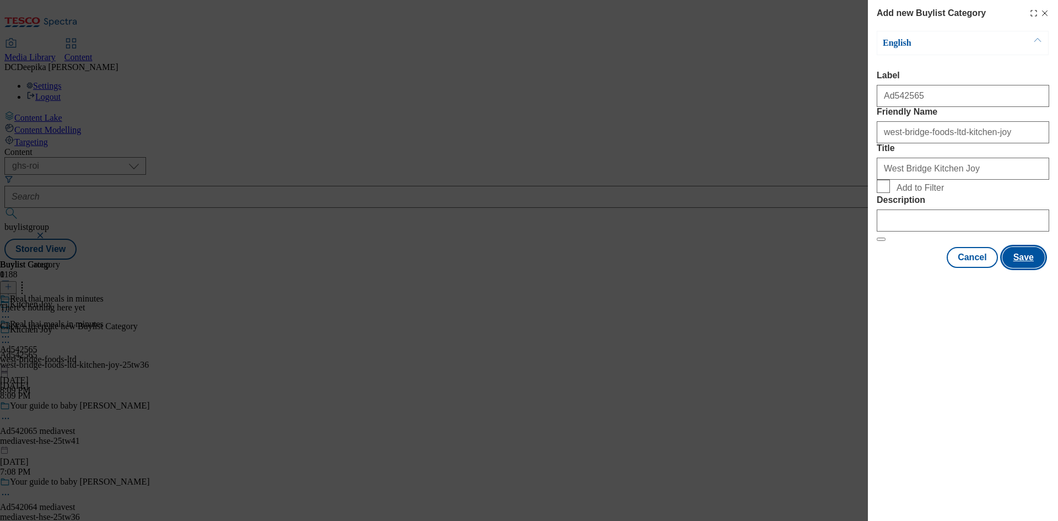
click at [1010, 268] on button "Save" at bounding box center [1024, 257] width 42 height 21
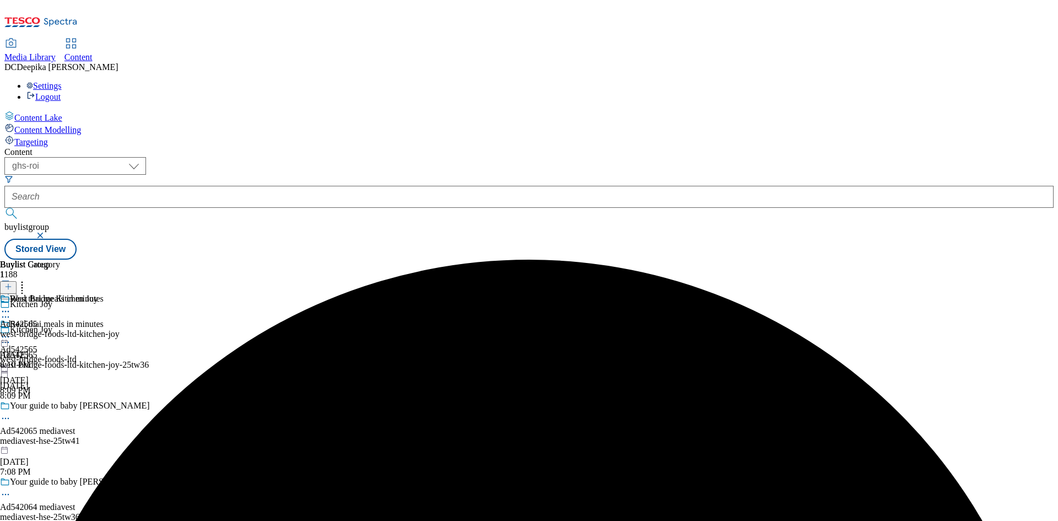
drag, startPoint x: 729, startPoint y: 206, endPoint x: 777, endPoint y: 213, distance: 49.0
click at [120, 294] on div "[GEOGRAPHIC_DATA] Joy Ad542565 west-bridge-foods-ltd-kitchen-joy [DATE] 8:10 PM" at bounding box center [60, 332] width 120 height 76
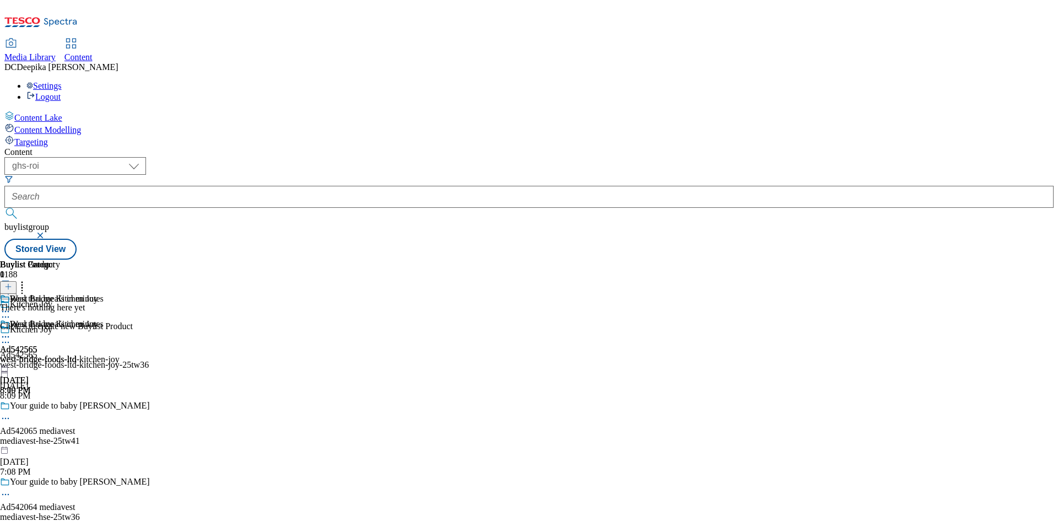
click at [17, 281] on button at bounding box center [8, 287] width 17 height 13
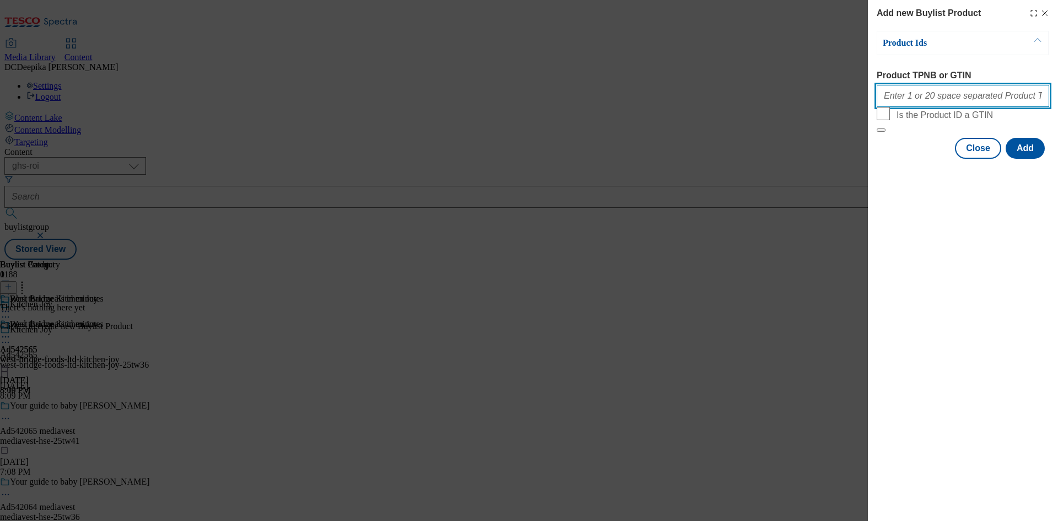
click at [934, 95] on input "Product TPNB or GTIN" at bounding box center [963, 96] width 173 height 22
paste input "94041500 93990459 94041516 96103527 93947450 96094732"
type input "94041500 93990459 94041516 96103527 93947450 96094732"
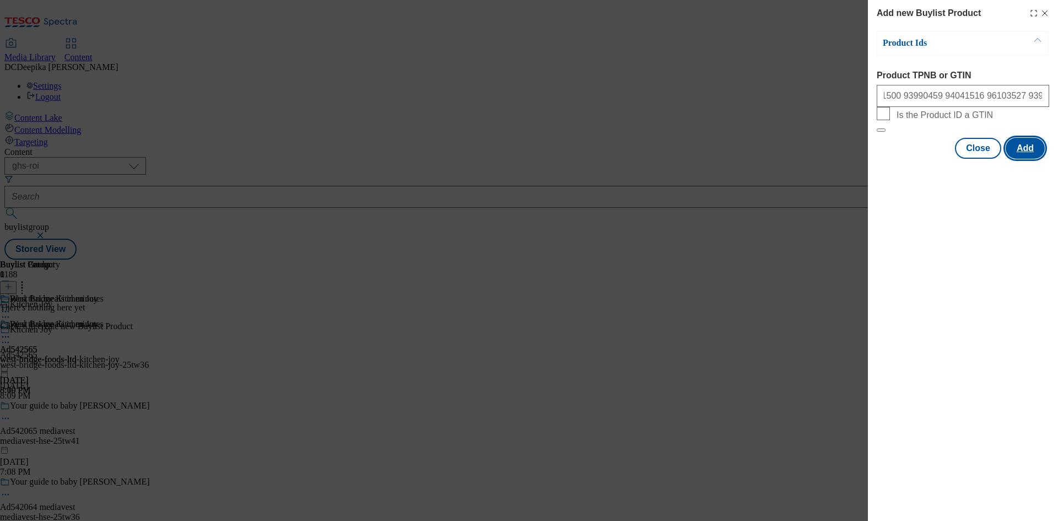
click at [1017, 159] on button "Add" at bounding box center [1025, 148] width 39 height 21
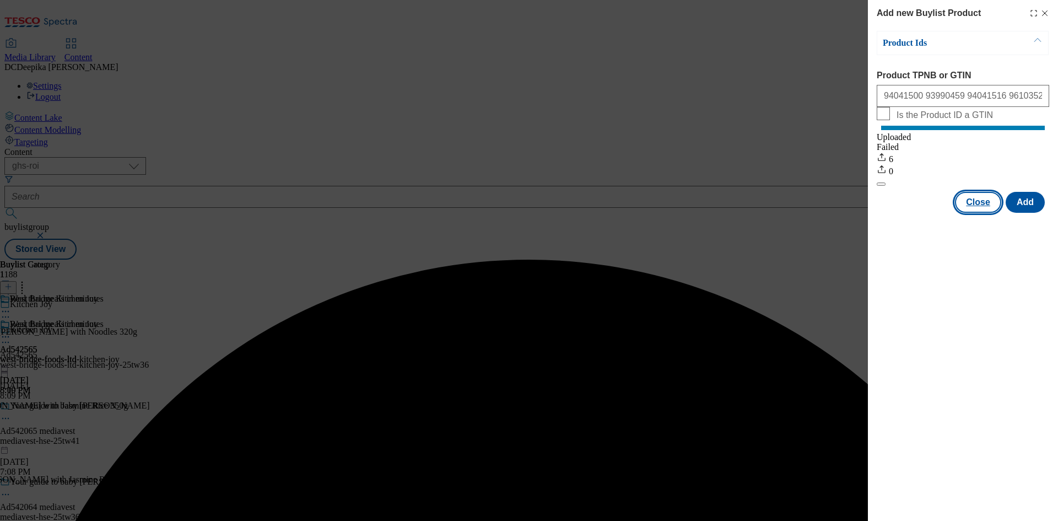
click at [992, 213] on button "Close" at bounding box center [978, 202] width 46 height 21
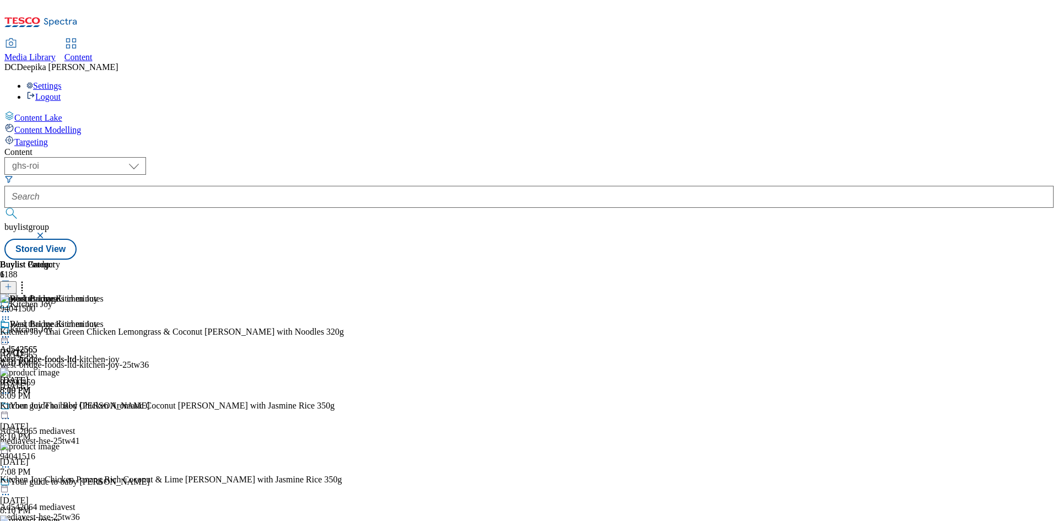
click at [1042, 260] on div "Content ( optional ) ghs-roi ghs-[GEOGRAPHIC_DATA] ghs-roi buylistgroup Stored …" at bounding box center [528, 203] width 1049 height 112
click at [11, 331] on icon at bounding box center [5, 336] width 11 height 11
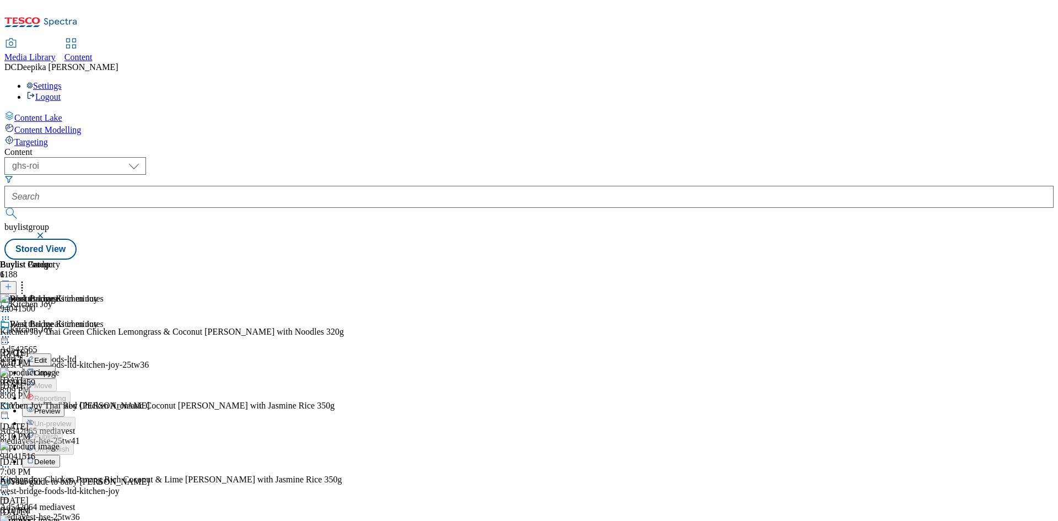
click at [60, 407] on span "Preview" at bounding box center [47, 411] width 26 height 8
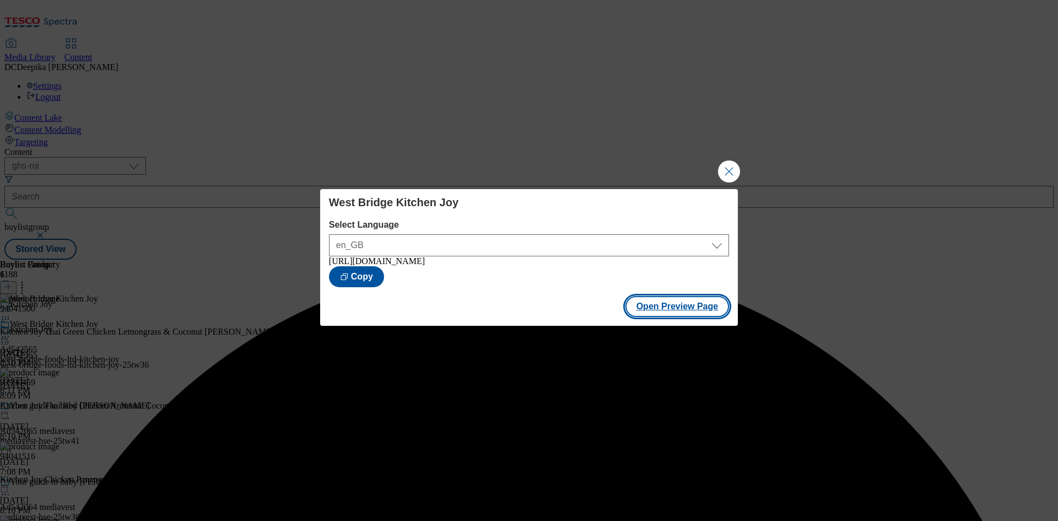
click at [635, 306] on button "Open Preview Page" at bounding box center [678, 306] width 104 height 21
click at [686, 314] on button "Open Preview Page" at bounding box center [678, 306] width 104 height 21
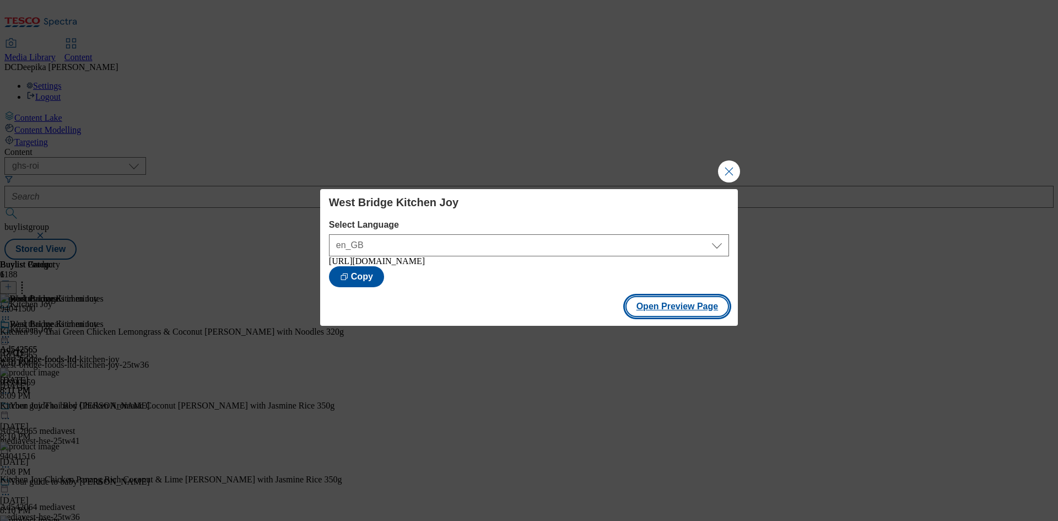
click at [702, 308] on button "Open Preview Page" at bounding box center [678, 306] width 104 height 21
click at [740, 165] on button "Close Modal" at bounding box center [729, 171] width 22 height 22
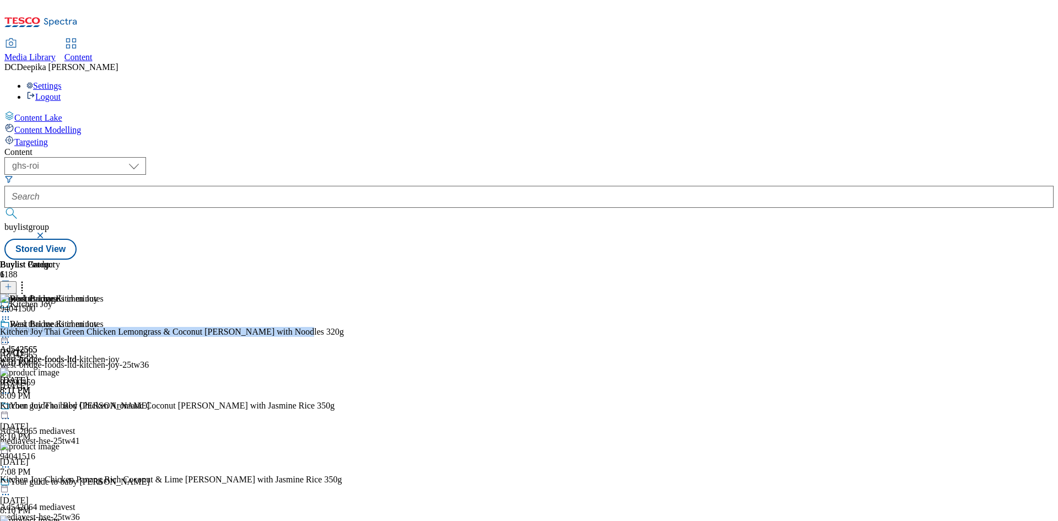
drag, startPoint x: 821, startPoint y: 187, endPoint x: 919, endPoint y: 191, distance: 97.6
click at [344, 294] on div "94041500 Kitchen Joy Thai Green Chicken Lemongrass & Coconut [PERSON_NAME] with…" at bounding box center [172, 331] width 344 height 74
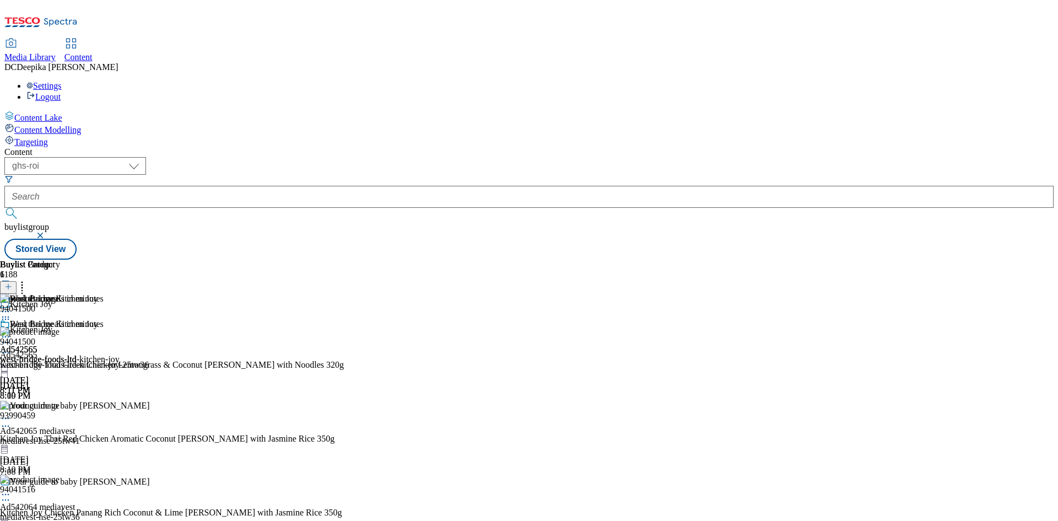
click at [4, 336] on circle at bounding box center [3, 337] width 2 height 2
click at [91, 432] on span "Open Preview Url" at bounding box center [62, 436] width 57 height 8
drag, startPoint x: 822, startPoint y: 183, endPoint x: 936, endPoint y: 188, distance: 114.2
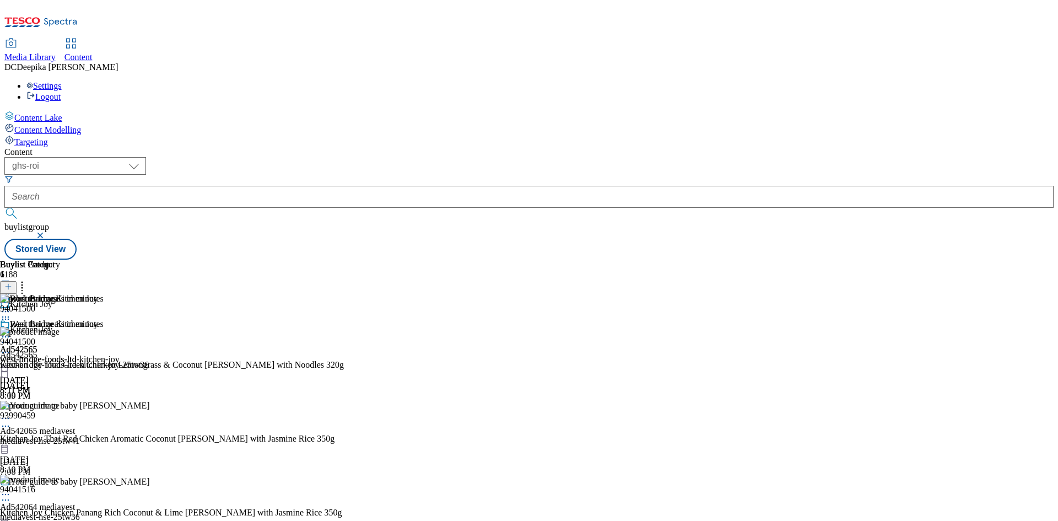
drag, startPoint x: 882, startPoint y: 449, endPoint x: 859, endPoint y: 423, distance: 34.3
click at [1021, 260] on div "Buylist Group 1188 Kitchen Joy Kitchen Joy Ad542565 west-bridge-foods-ltd-kitch…" at bounding box center [528, 260] width 1049 height 0
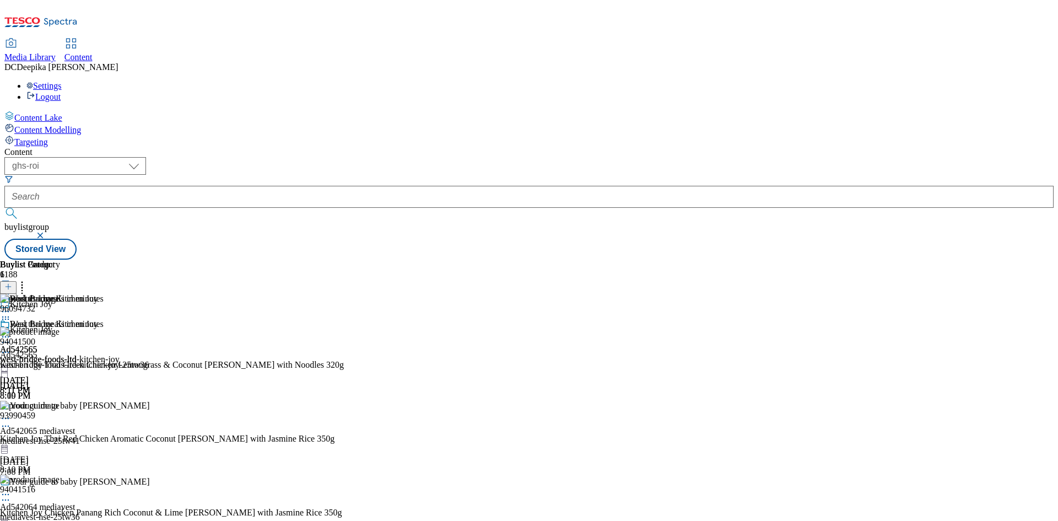
click at [997, 260] on div "Buylist Group 1188 Kitchen Joy Kitchen Joy Ad542565 west-bridge-foods-ltd-kitch…" at bounding box center [528, 260] width 1049 height 0
click at [983, 260] on div "Buylist Group 1188 Kitchen Joy Kitchen Joy Ad542565 west-bridge-foods-ltd-kitch…" at bounding box center [528, 260] width 1049 height 0
click at [7, 319] on circle at bounding box center [6, 320] width 2 height 2
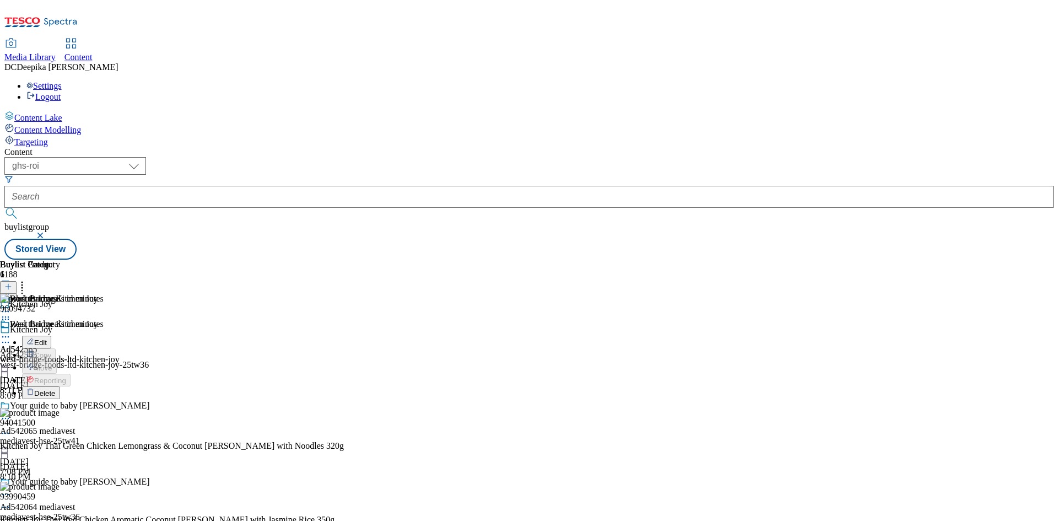
click at [56, 389] on span "Delete" at bounding box center [44, 393] width 21 height 8
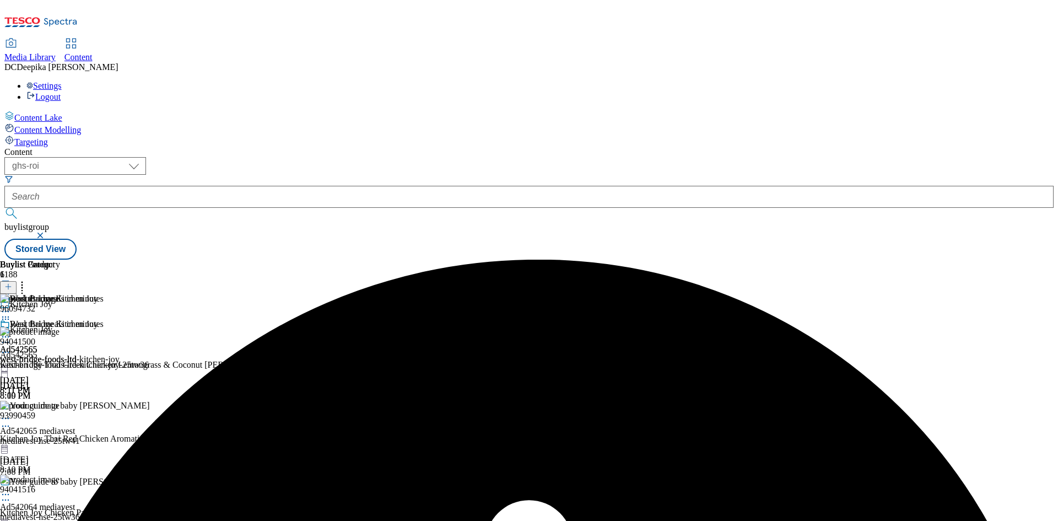
click at [11, 314] on icon at bounding box center [5, 319] width 11 height 11
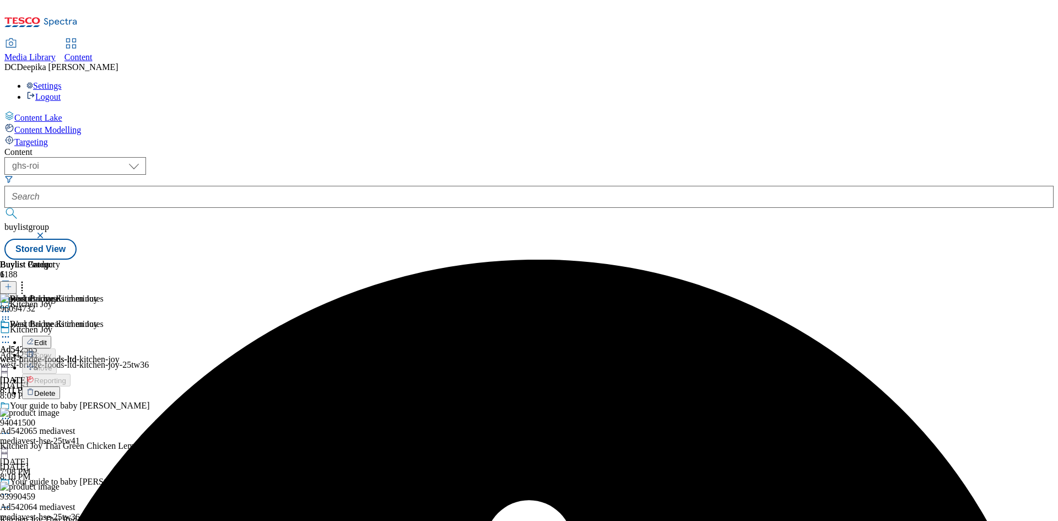
click at [47, 338] on span "Edit" at bounding box center [40, 342] width 13 height 8
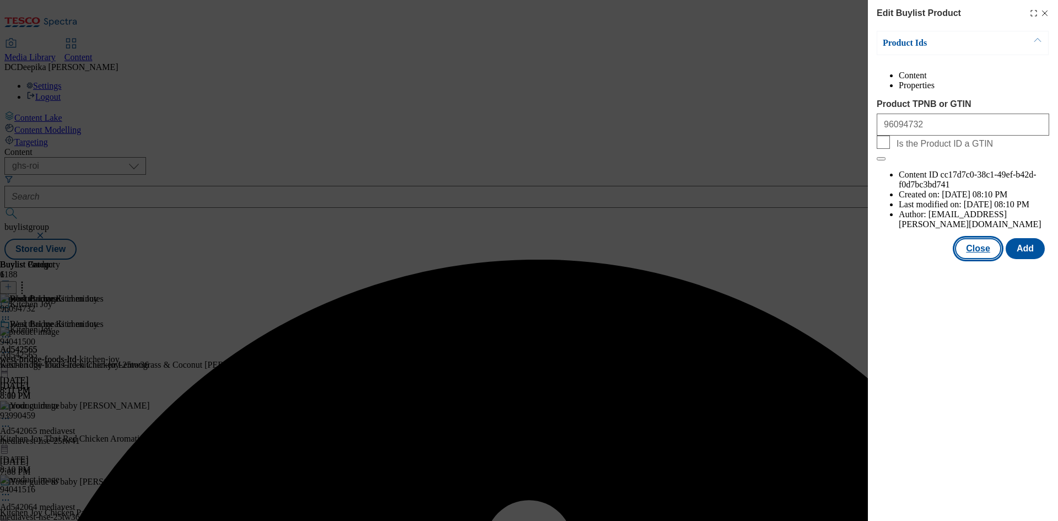
click at [995, 238] on button "Close" at bounding box center [978, 248] width 46 height 21
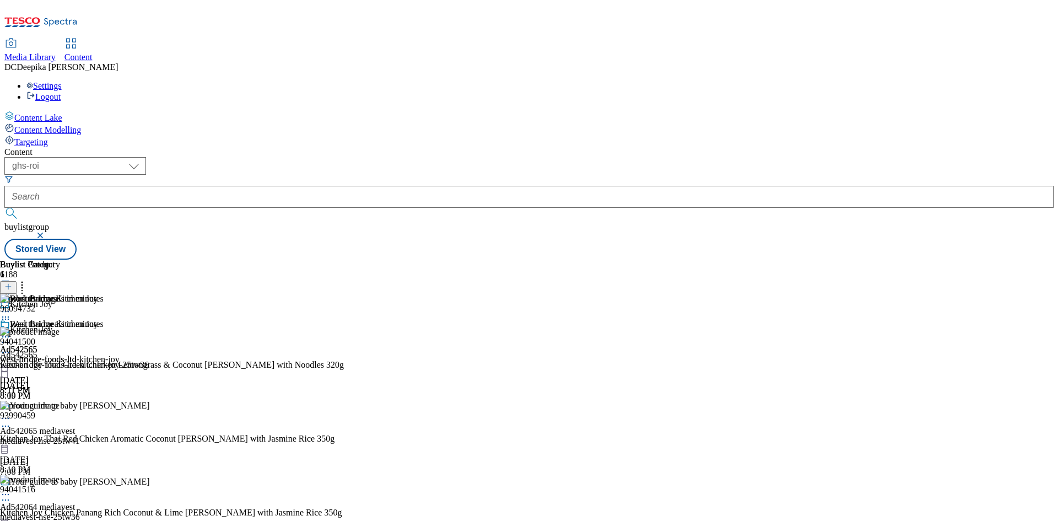
click at [11, 314] on icon at bounding box center [5, 319] width 11 height 11
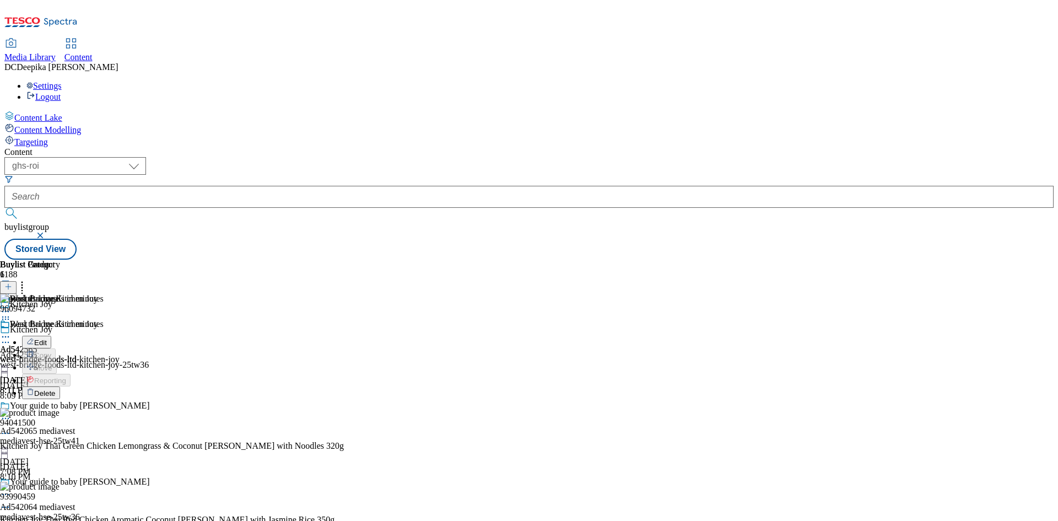
click at [56, 389] on span "Delete" at bounding box center [44, 393] width 21 height 8
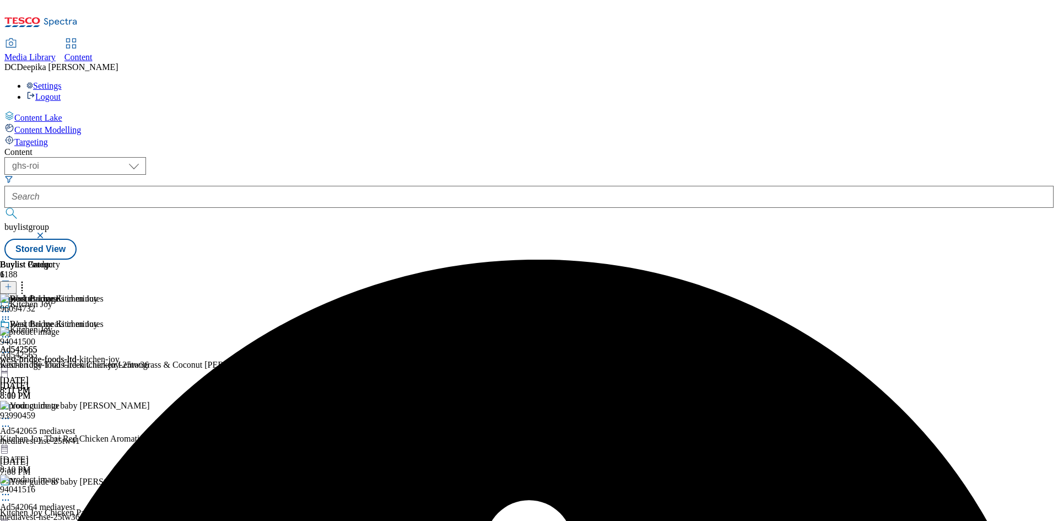
click at [998, 260] on div "Buylist Group 1188 Kitchen Joy Kitchen Joy Ad542565 west-bridge-foods-ltd-kitch…" at bounding box center [528, 260] width 1049 height 0
click at [1002, 260] on div "Buylist Group 1188 Kitchen Joy Kitchen Joy Ad542565 west-bridge-foods-ltd-kitch…" at bounding box center [528, 260] width 1049 height 0
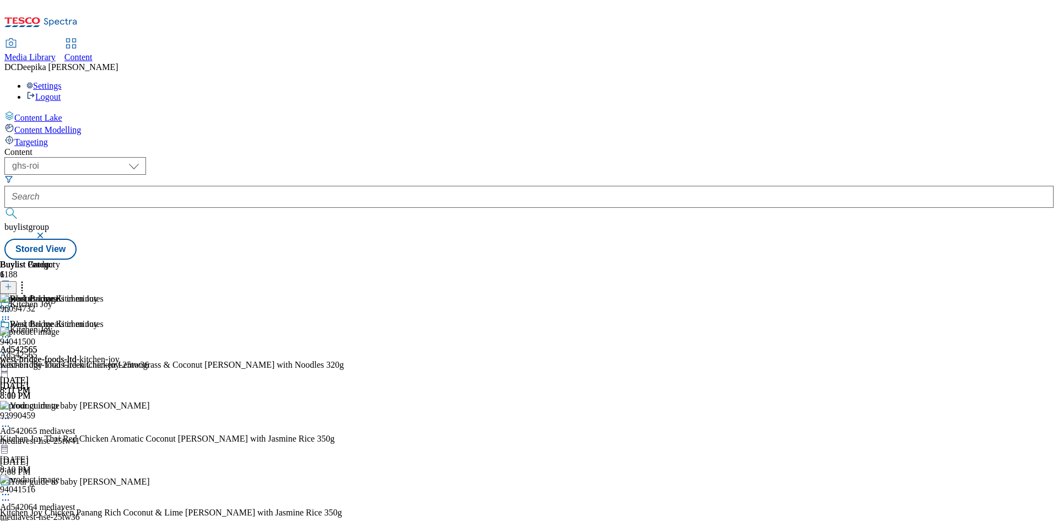
click at [11, 331] on icon at bounding box center [5, 336] width 11 height 11
click at [11, 337] on icon at bounding box center [5, 342] width 11 height 11
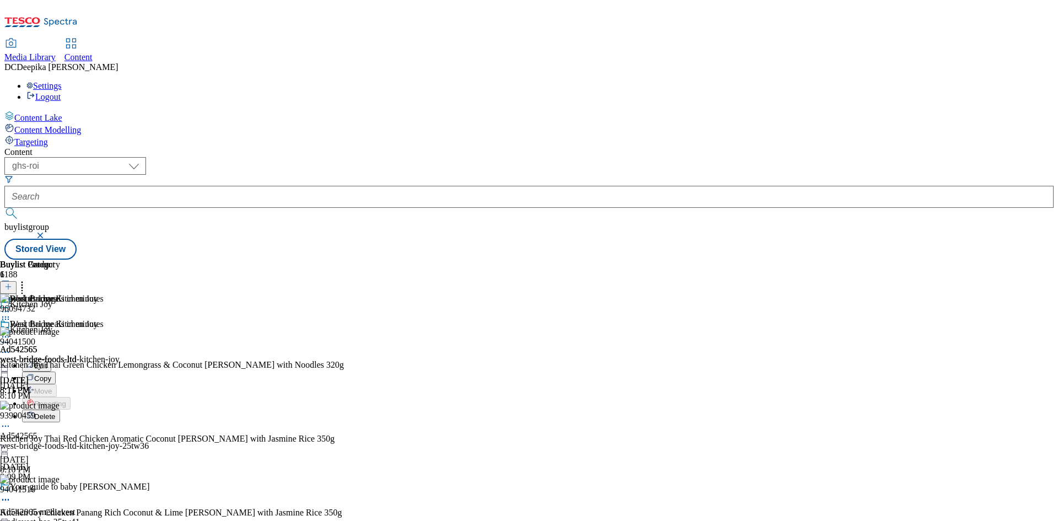
click at [51, 359] on button "Edit" at bounding box center [36, 365] width 29 height 13
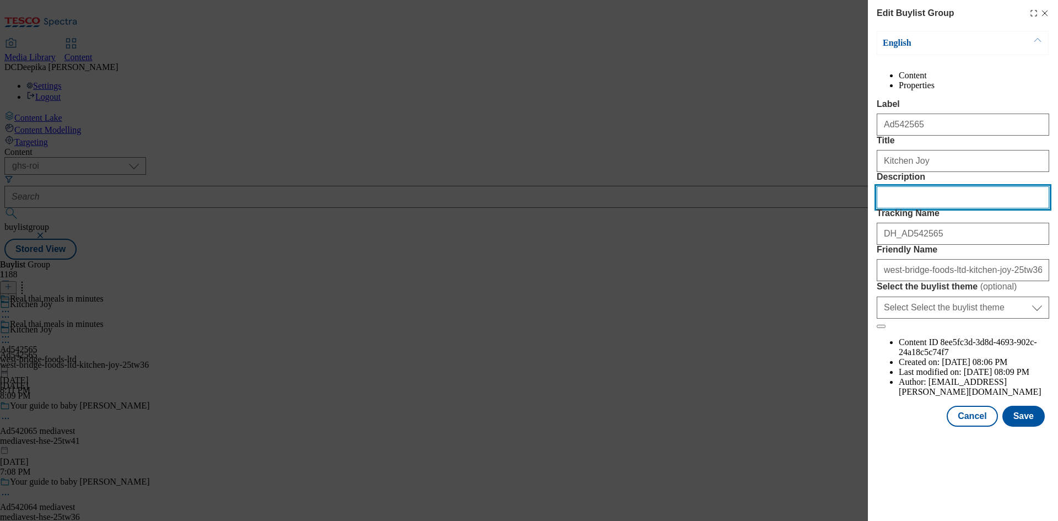
click at [913, 208] on input "Description" at bounding box center [963, 197] width 173 height 22
paste input "Kitchen [PERSON_NAME] Yum Chicken in a Coconut & Lemongrass Sauce with Noodles …"
type input "Kitchen [PERSON_NAME] Yum Chicken in a Coconut & Lemongrass Sauce with Noodles …"
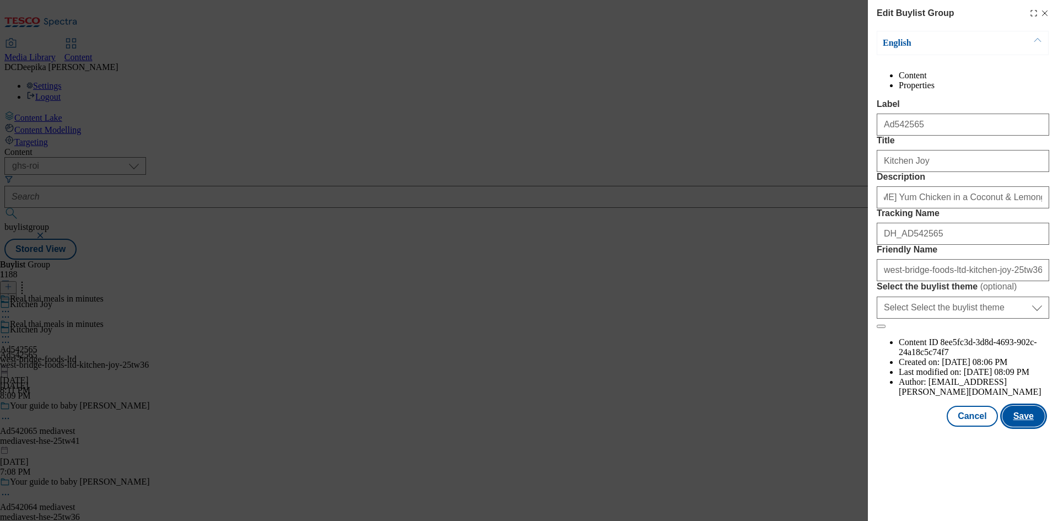
click at [1021, 427] on button "Save" at bounding box center [1024, 416] width 42 height 21
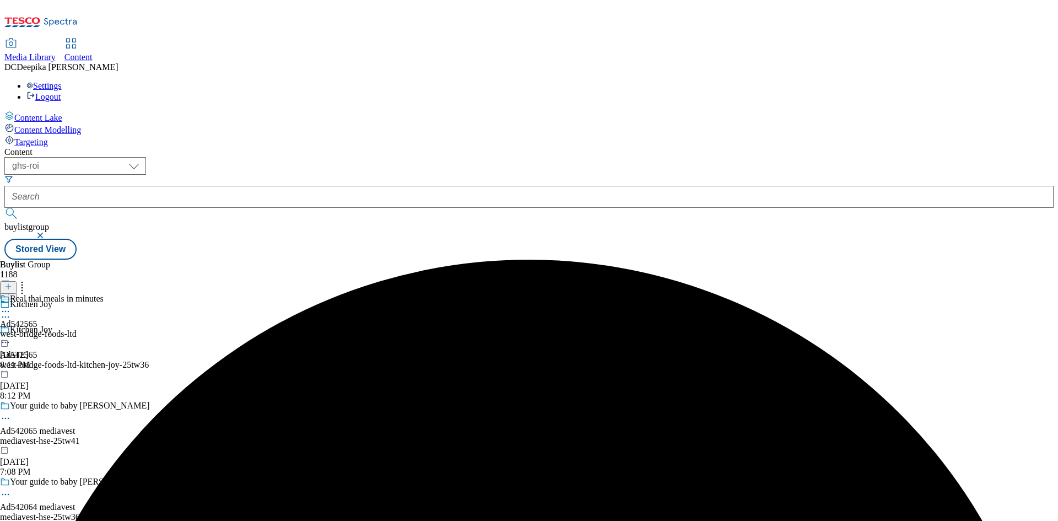
click at [11, 306] on icon at bounding box center [5, 311] width 11 height 11
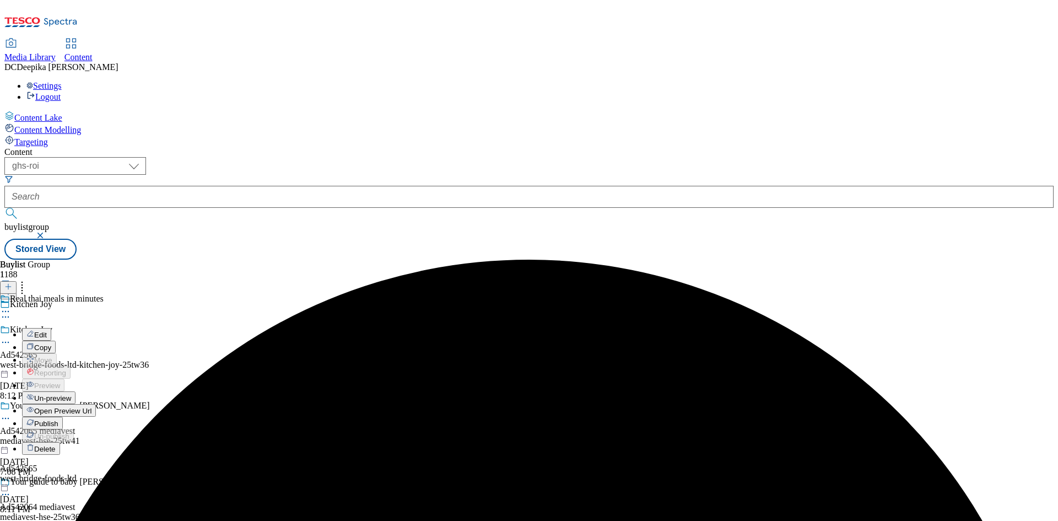
click at [51, 328] on button "Edit" at bounding box center [36, 334] width 29 height 13
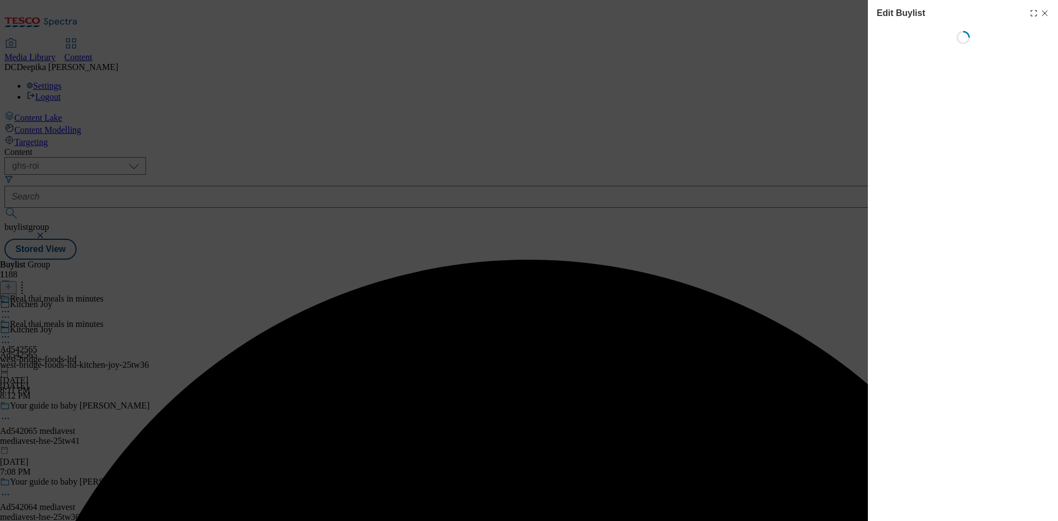
select select "tactical"
select select "supplier funded short term 1-3 weeks"
select select "dunnhumby"
select select "Banner"
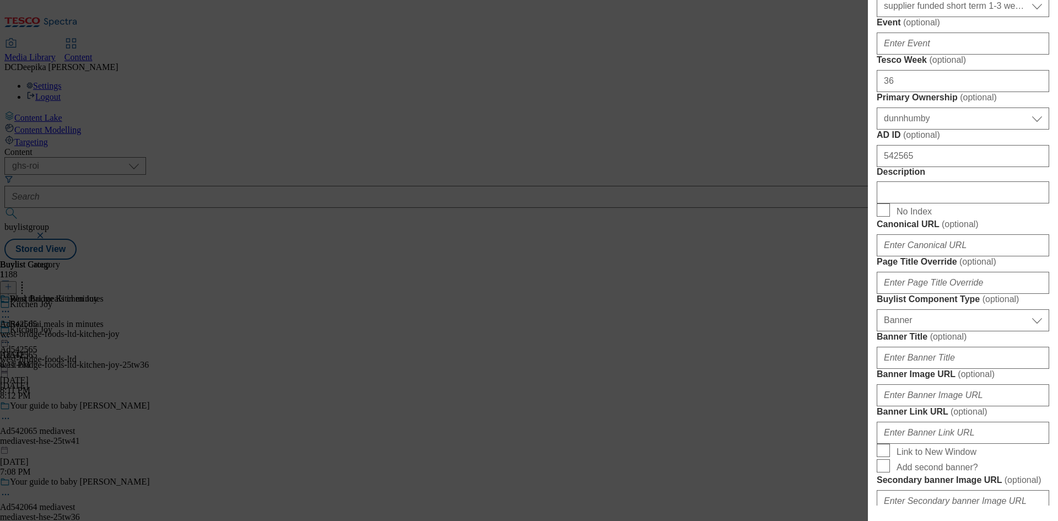
scroll to position [441, 0]
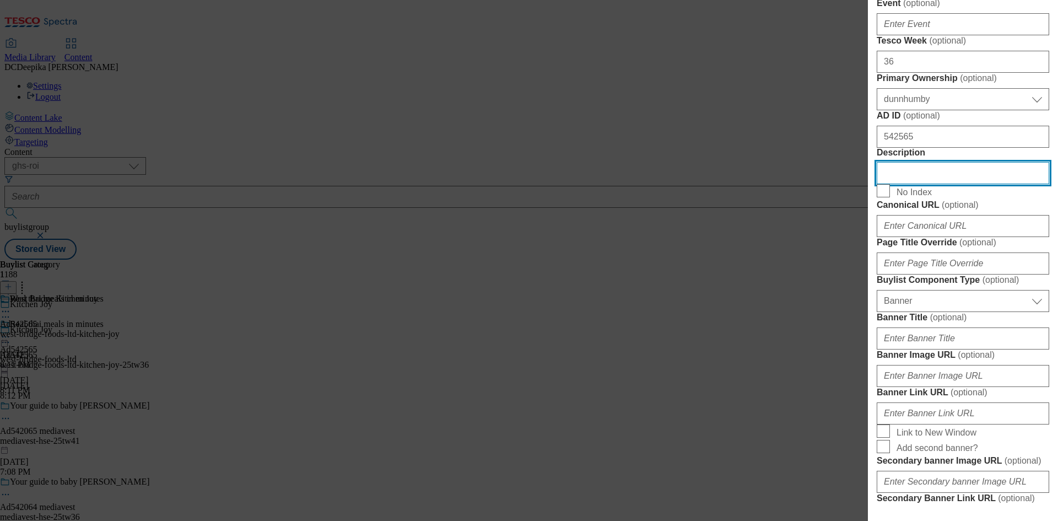
click at [935, 184] on input "Description" at bounding box center [963, 173] width 173 height 22
paste input "Kitchen [PERSON_NAME] Yum Chicken in a Coconut & Lemongrass Sauce with Noodles …"
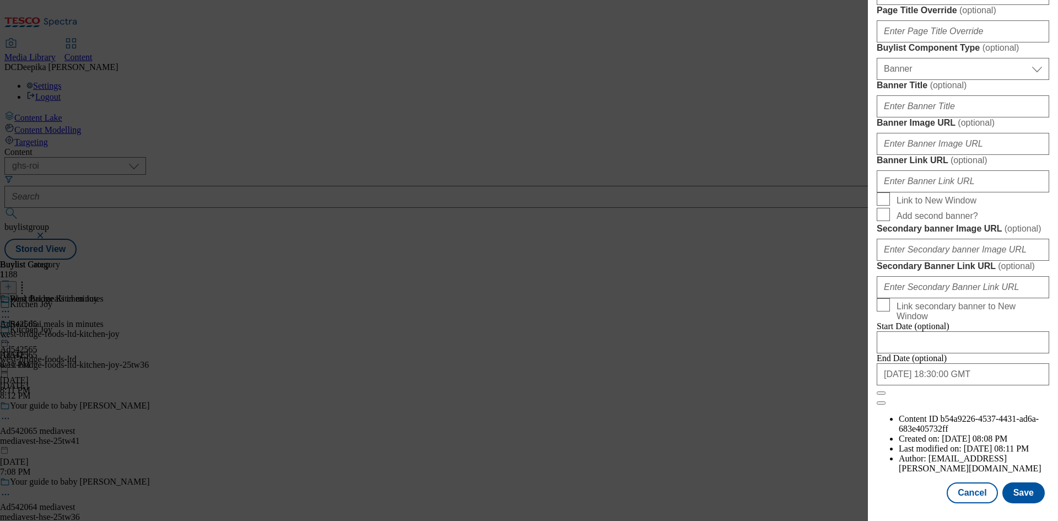
scroll to position [1083, 0]
type input "Kitchen [PERSON_NAME] Yum Chicken in a Coconut & Lemongrass Sauce with Noodles …"
click at [1028, 492] on button "Save" at bounding box center [1024, 492] width 42 height 21
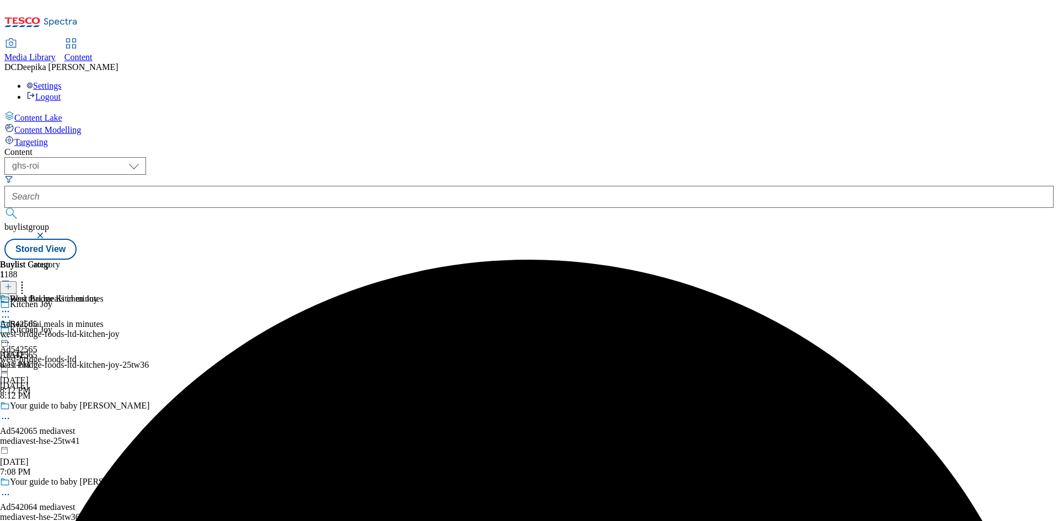
click at [120, 329] on div "west-bridge-foods-ltd-kitchen-joy" at bounding box center [60, 334] width 120 height 10
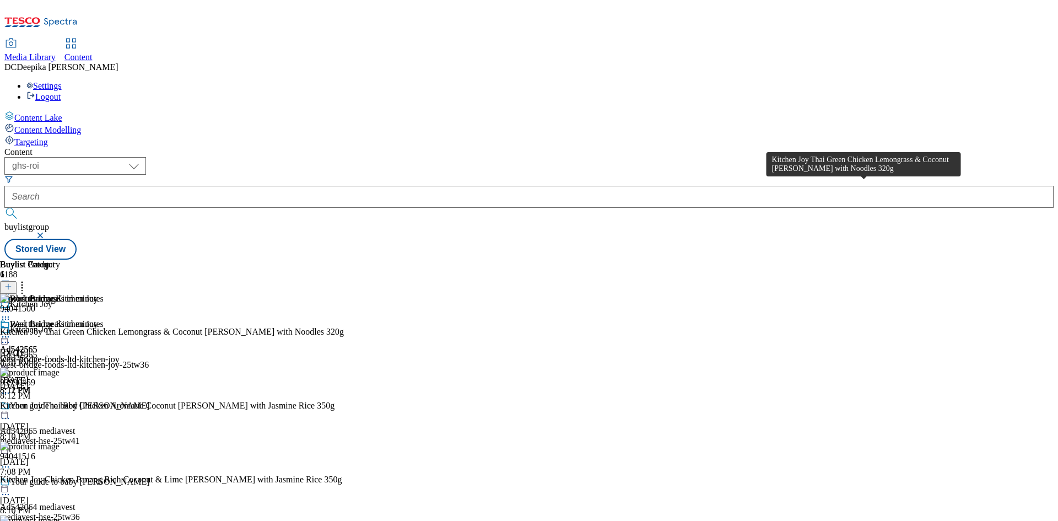
drag, startPoint x: 846, startPoint y: 187, endPoint x: 826, endPoint y: 181, distance: 21.4
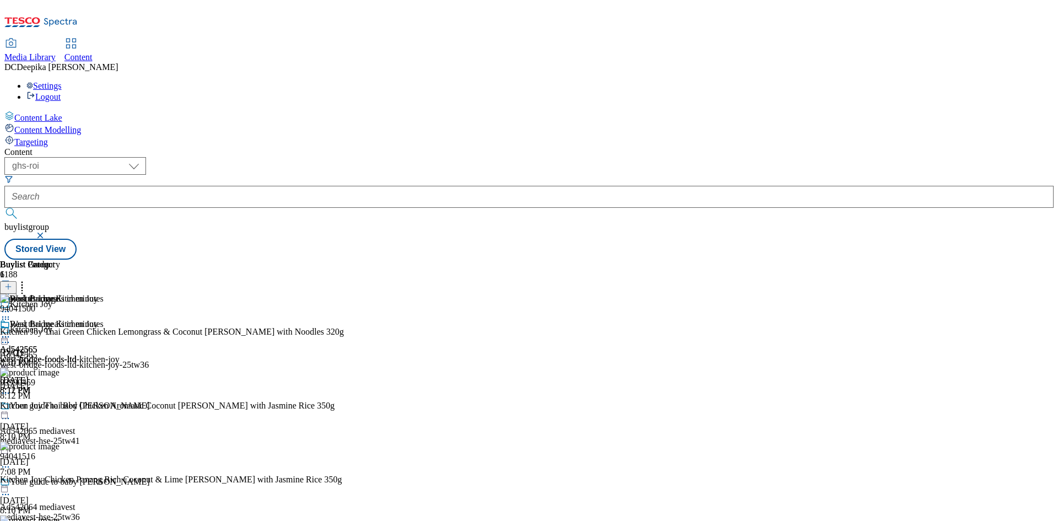
click at [11, 337] on icon at bounding box center [5, 342] width 11 height 11
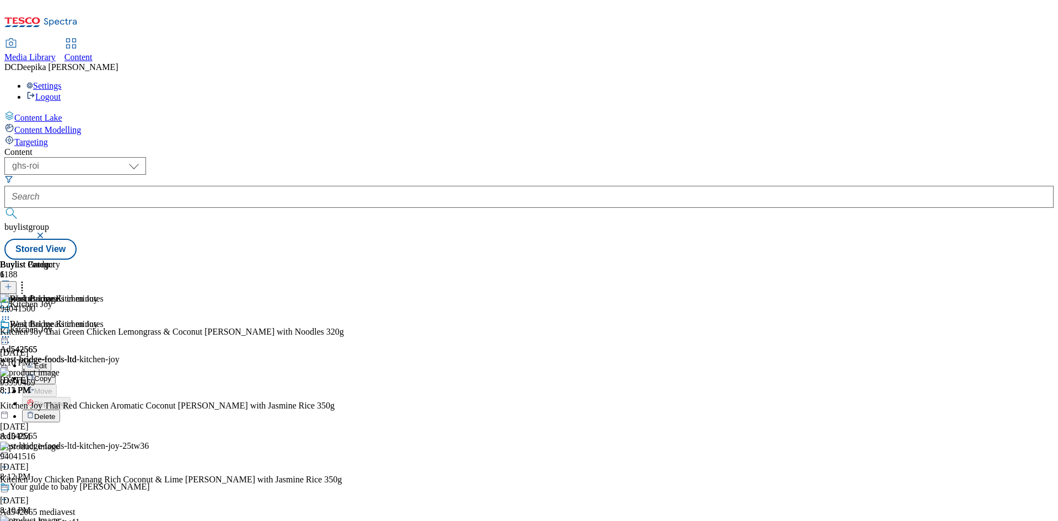
click at [51, 359] on button "Edit" at bounding box center [36, 365] width 29 height 13
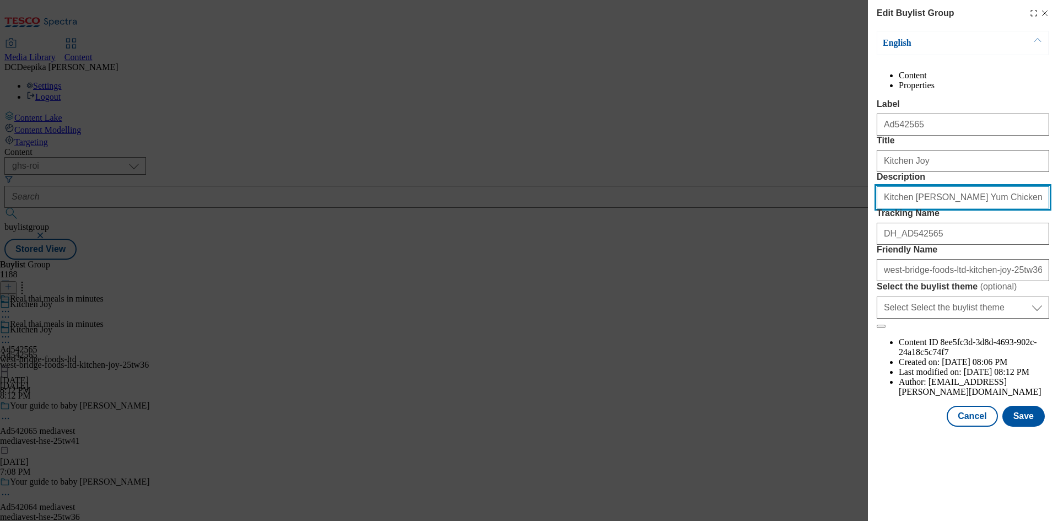
click at [927, 208] on input "Kitchen [PERSON_NAME] Yum Chicken in a Coconut & Lemongrass Sauce with Noodles …" at bounding box center [963, 197] width 173 height 22
paste input "Kitchen Joy Thai Green Chicken Lemongrass & Coconut [PERSON_NAME] with Noodles …"
type input "Kitchen Joy Thai Green Chicken Lemongrass & Coconut [PERSON_NAME] with Noodles …"
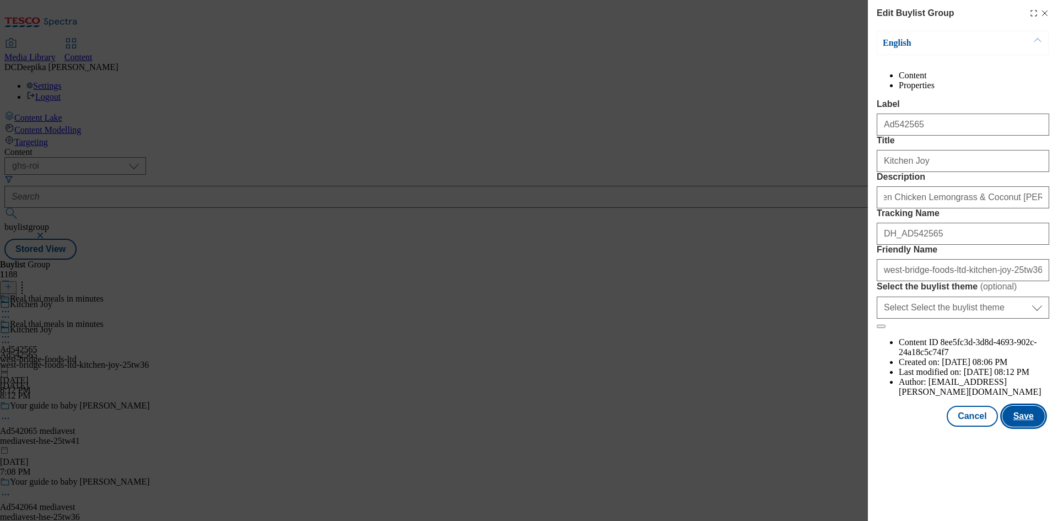
click at [1024, 427] on button "Save" at bounding box center [1024, 416] width 42 height 21
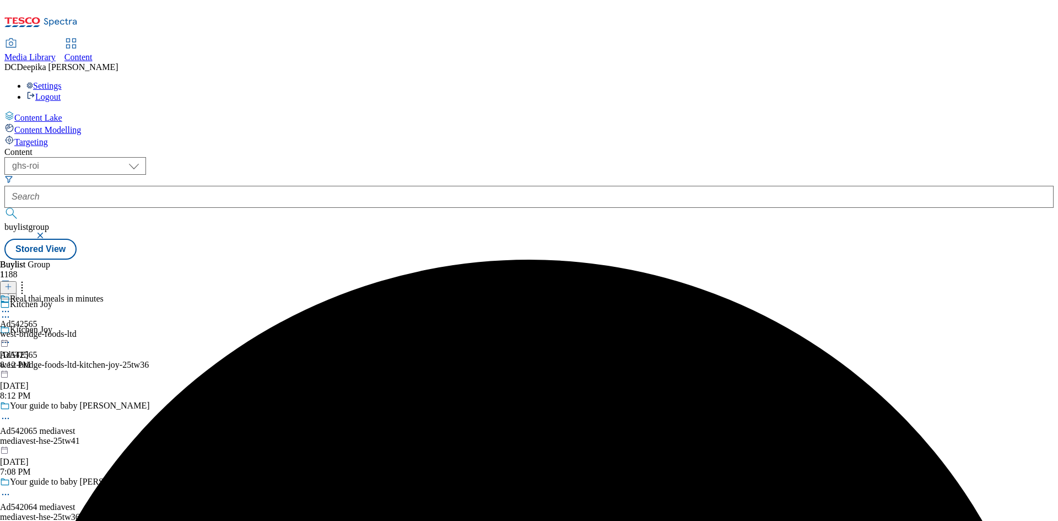
click at [11, 306] on icon at bounding box center [5, 311] width 11 height 11
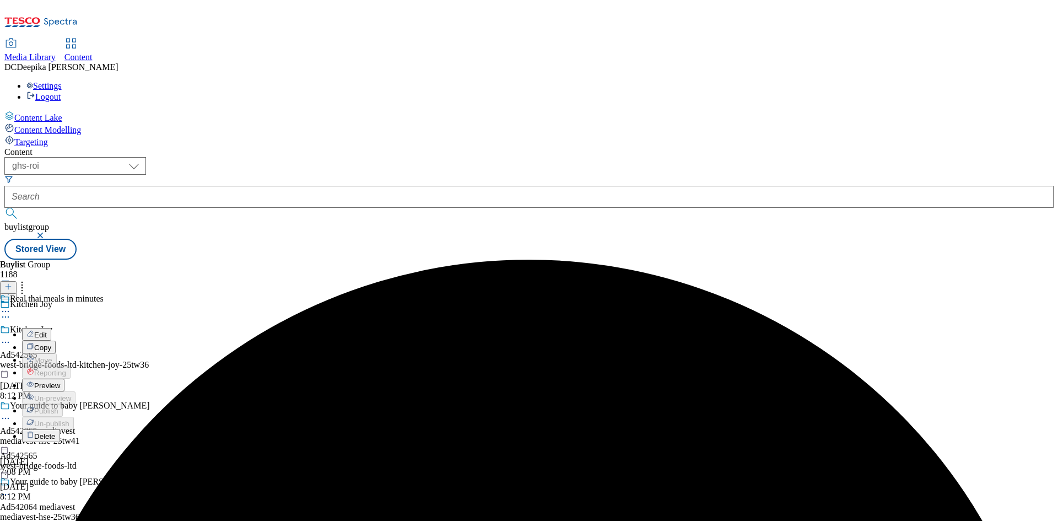
click at [104, 328] on li "Edit" at bounding box center [63, 334] width 82 height 13
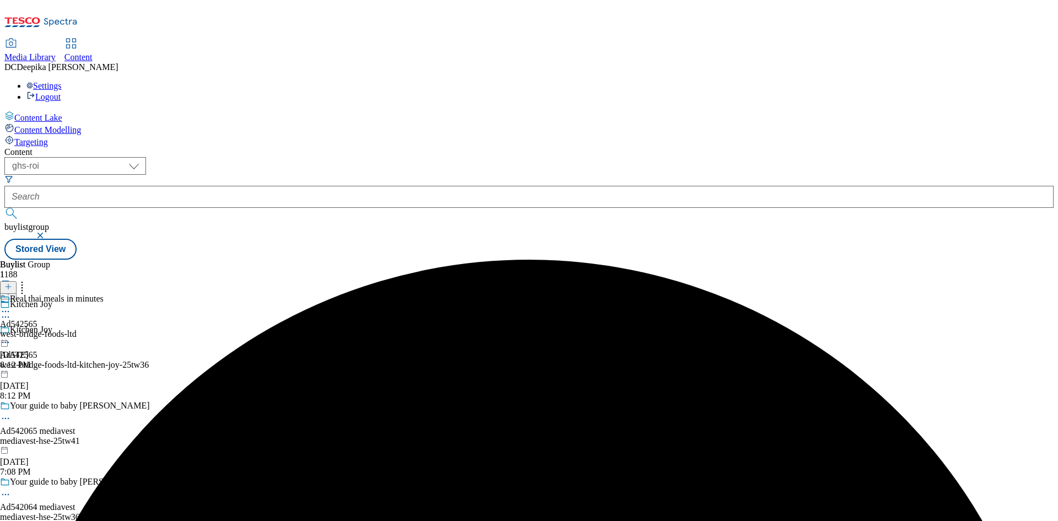
click at [11, 306] on icon at bounding box center [5, 311] width 11 height 11
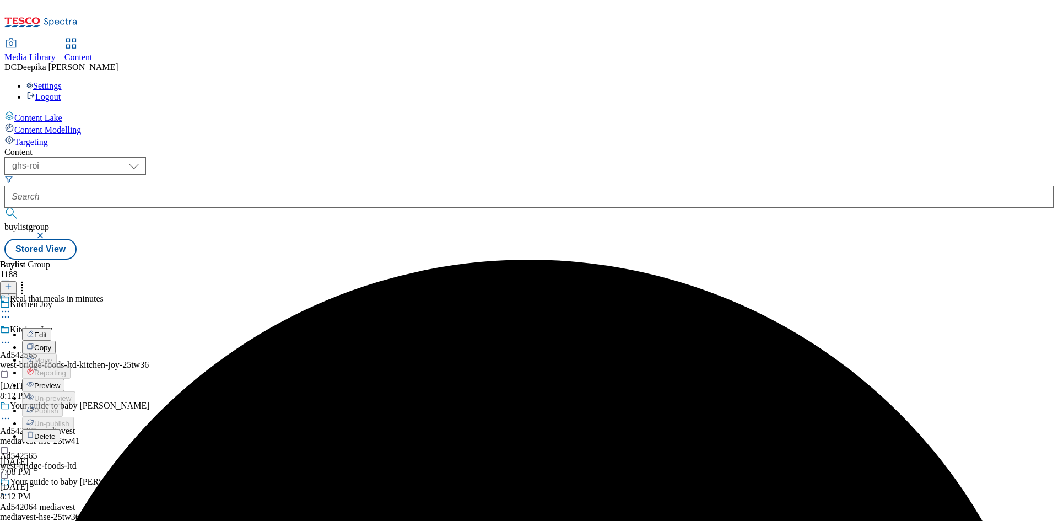
click at [51, 328] on button "Edit" at bounding box center [36, 334] width 29 height 13
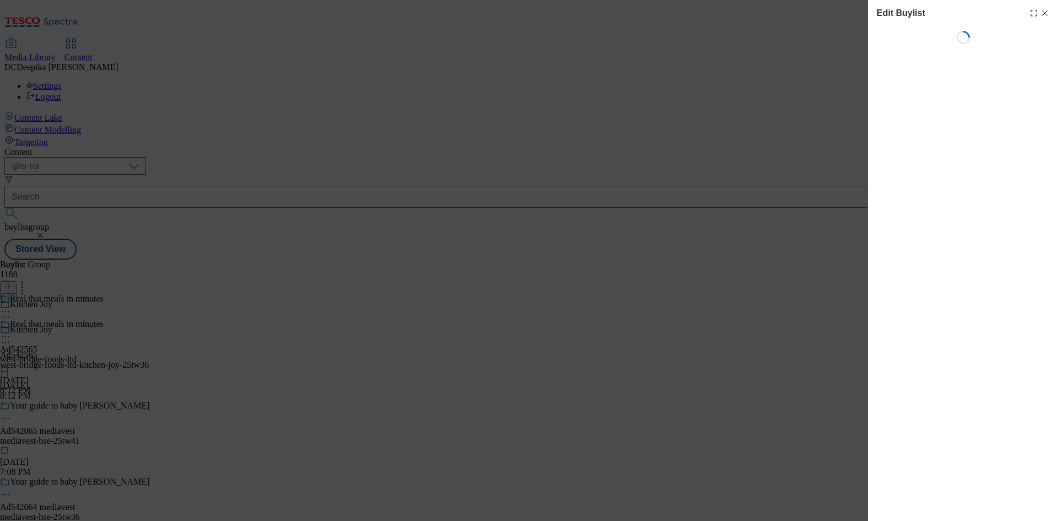
click at [1045, 16] on icon "Modal" at bounding box center [1045, 13] width 9 height 9
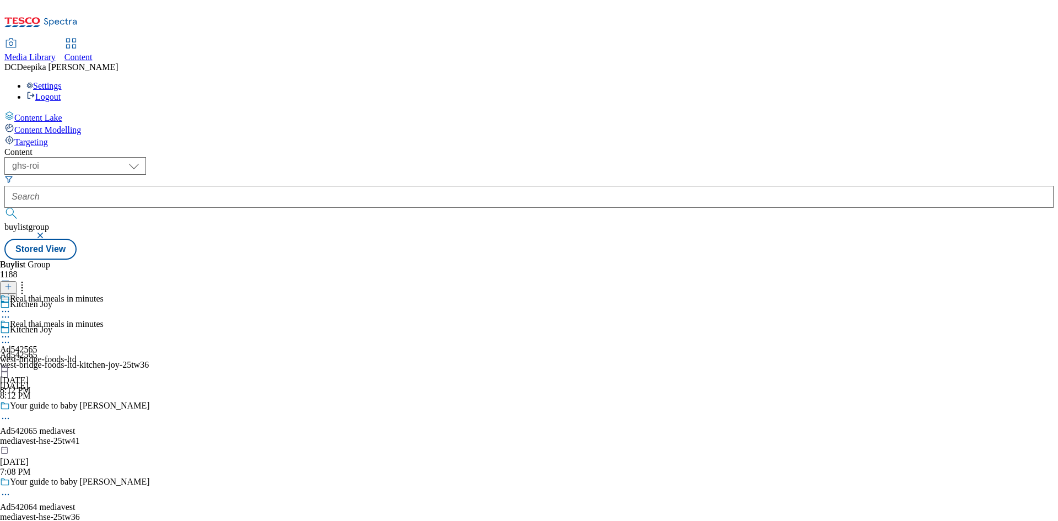
click at [11, 331] on icon at bounding box center [5, 336] width 11 height 11
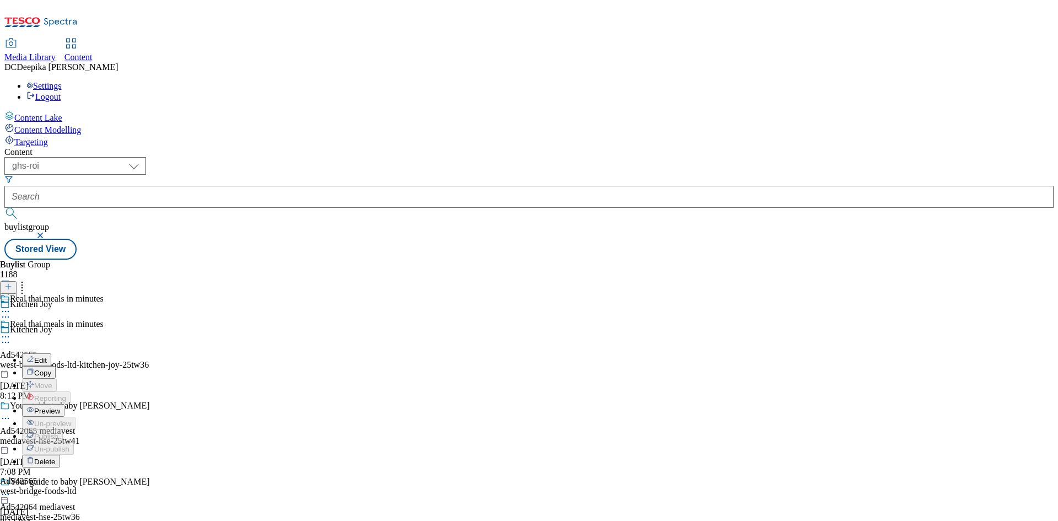
click at [47, 356] on span "Edit" at bounding box center [40, 360] width 13 height 8
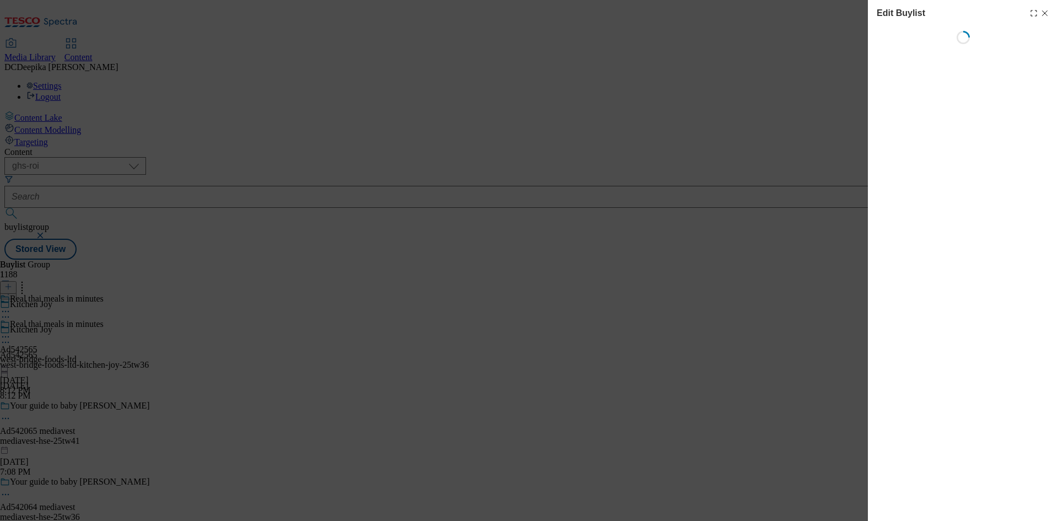
select select "tactical"
select select "supplier funded short term 1-3 weeks"
select select "dunnhumby"
select select "Banner"
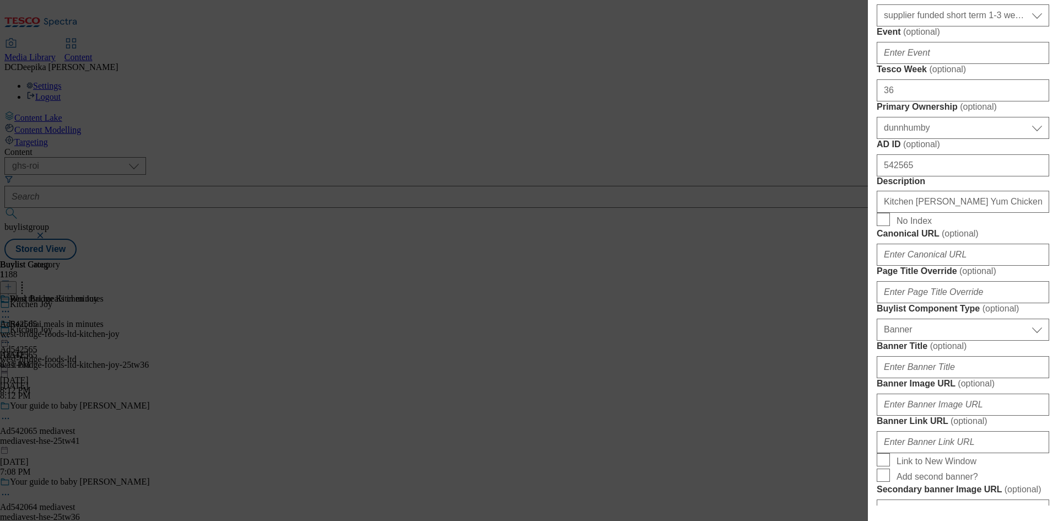
scroll to position [496, 0]
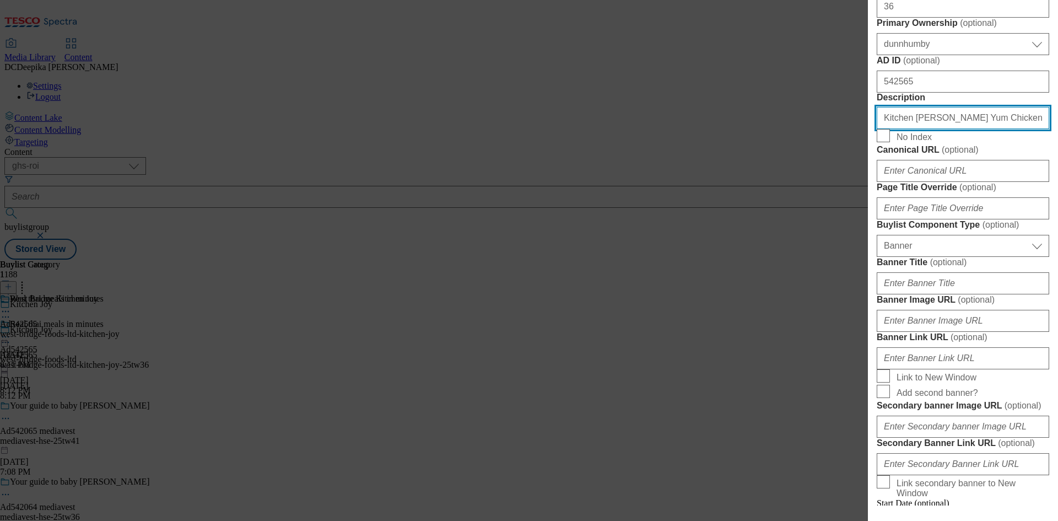
click at [952, 129] on input "Kitchen [PERSON_NAME] Yum Chicken in a Coconut & Lemongrass Sauce with Noodles …" at bounding box center [963, 118] width 173 height 22
paste input "Kitchen Joy Thai Green Chicken Lemongrass & Coconut [PERSON_NAME] with Noodles …"
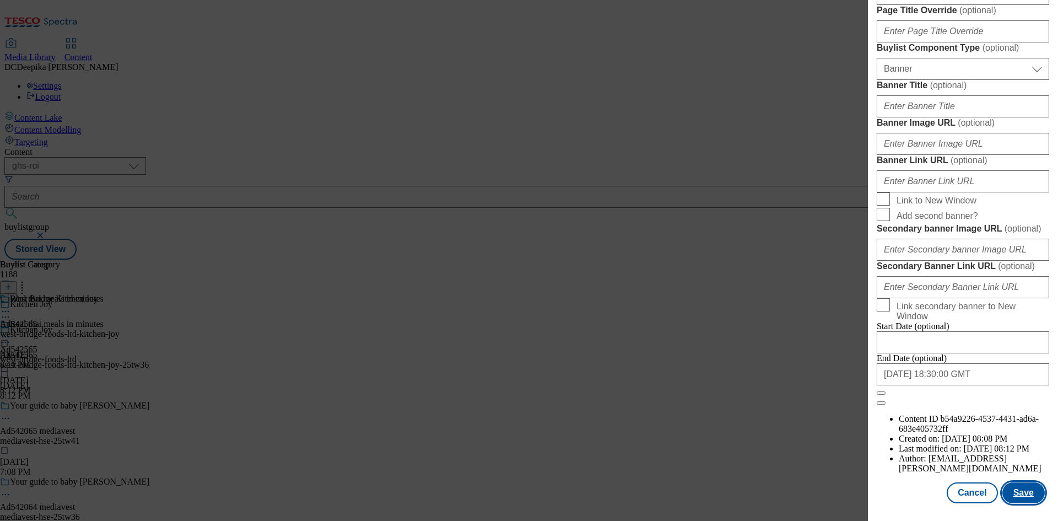
scroll to position [1083, 0]
type input "Kitchen Joy Thai Green Chicken Lemongrass & Coconut [PERSON_NAME] with Noodles …"
click at [1026, 493] on button "Save" at bounding box center [1024, 492] width 42 height 21
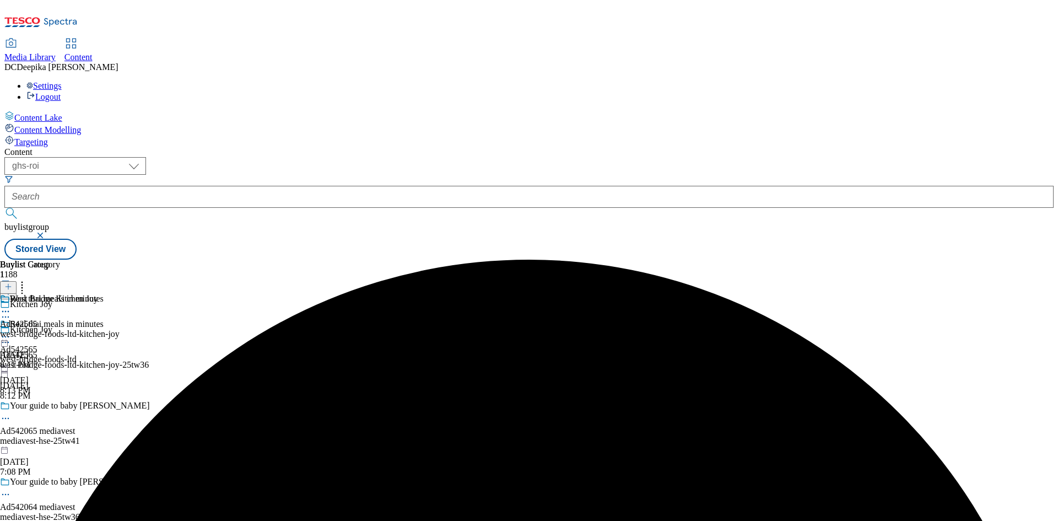
click at [11, 306] on icon at bounding box center [5, 311] width 11 height 11
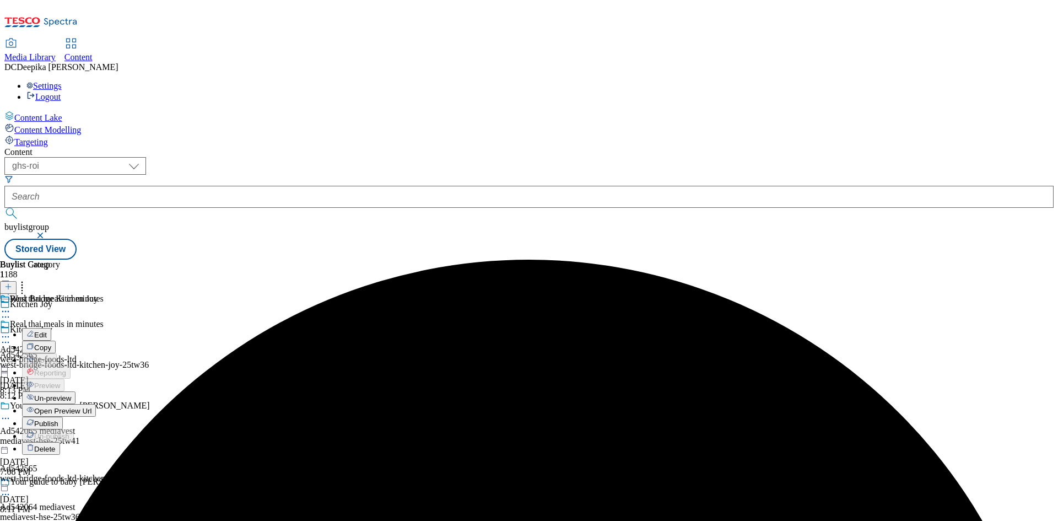
click at [47, 331] on span "Edit" at bounding box center [40, 335] width 13 height 8
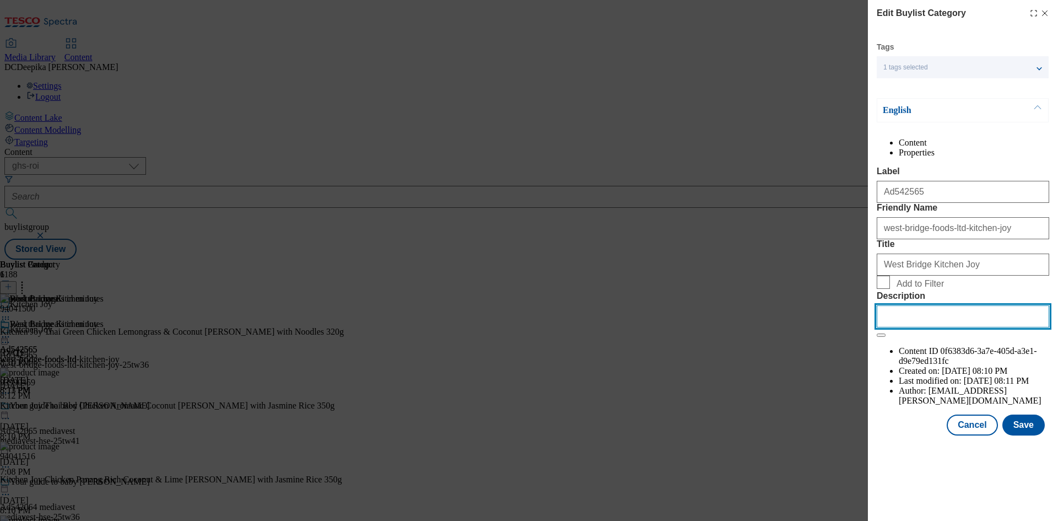
click at [946, 327] on input "Description" at bounding box center [963, 316] width 173 height 22
paste input "Kitchen Joy Thai Green Chicken Lemongrass & Coconut [PERSON_NAME] with Noodles …"
type input "Kitchen Joy Thai Green Chicken Lemongrass & Coconut [PERSON_NAME] with Noodles …"
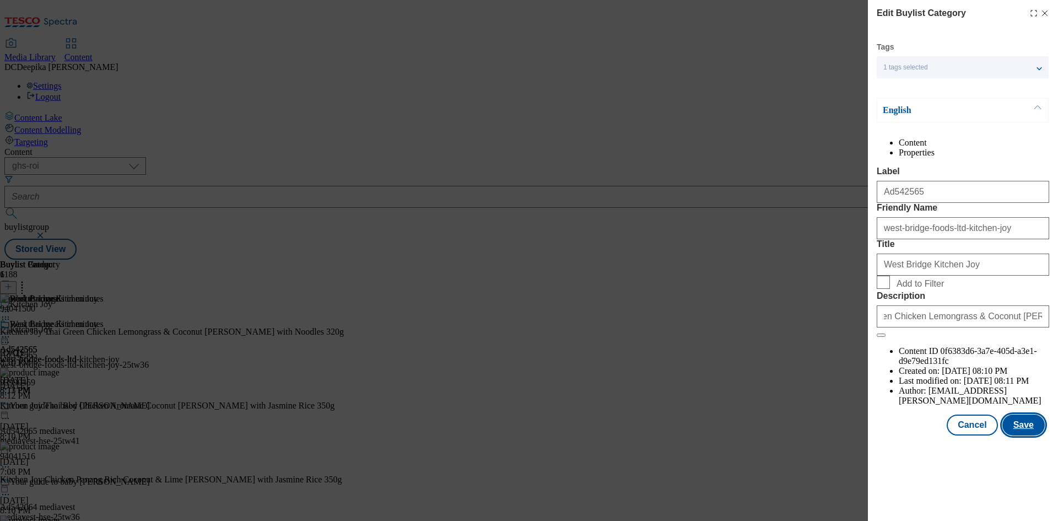
click at [1032, 435] on button "Save" at bounding box center [1024, 424] width 42 height 21
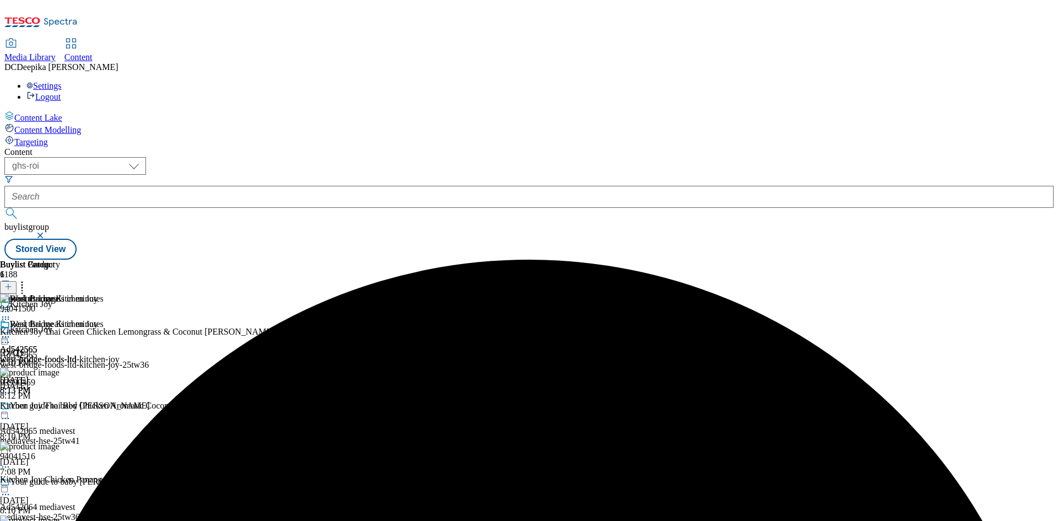
click at [994, 260] on div "Buylist Group 1188 Kitchen Joy Kitchen Joy Ad542565 west-bridge-foods-ltd-kitch…" at bounding box center [528, 260] width 1049 height 0
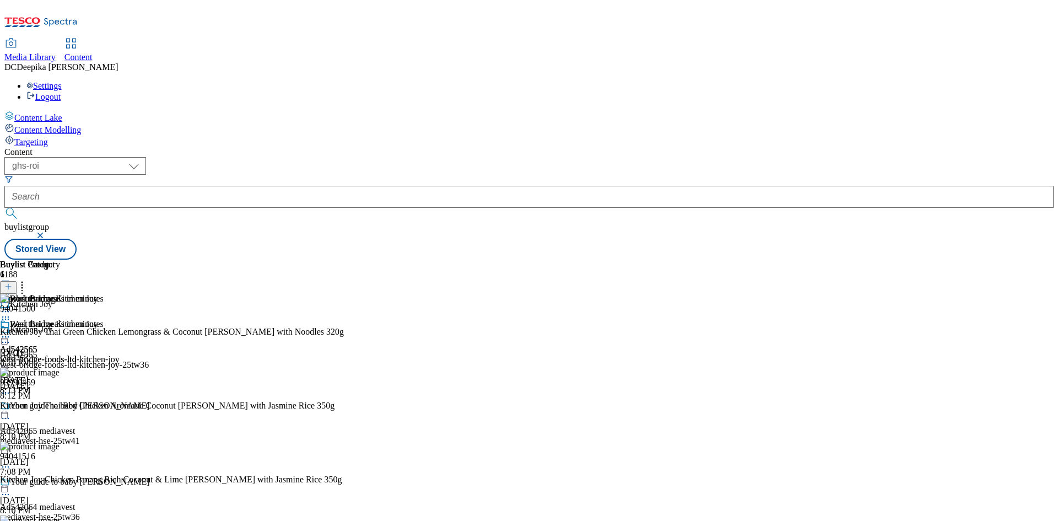
click at [11, 331] on icon at bounding box center [5, 336] width 11 height 11
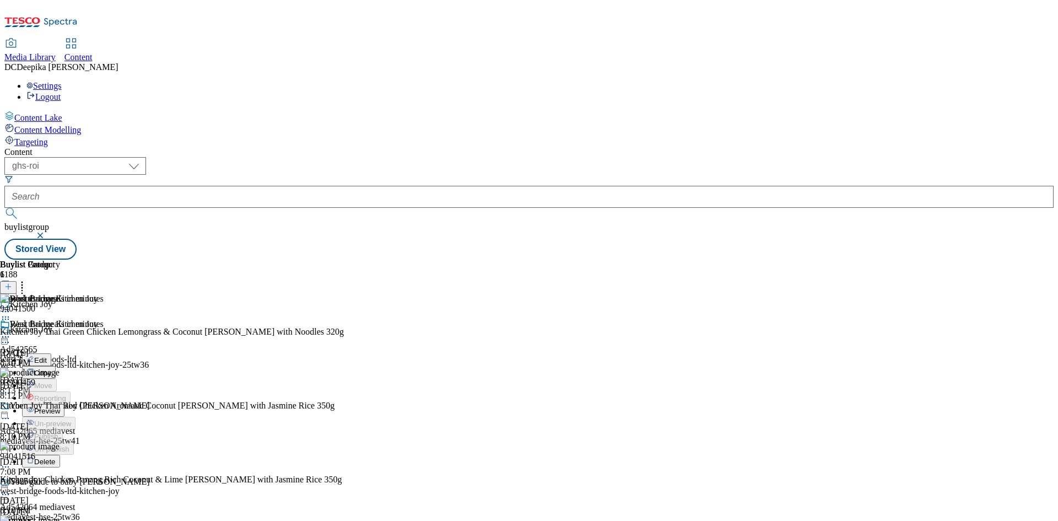
click at [60, 407] on span "Preview" at bounding box center [47, 411] width 26 height 8
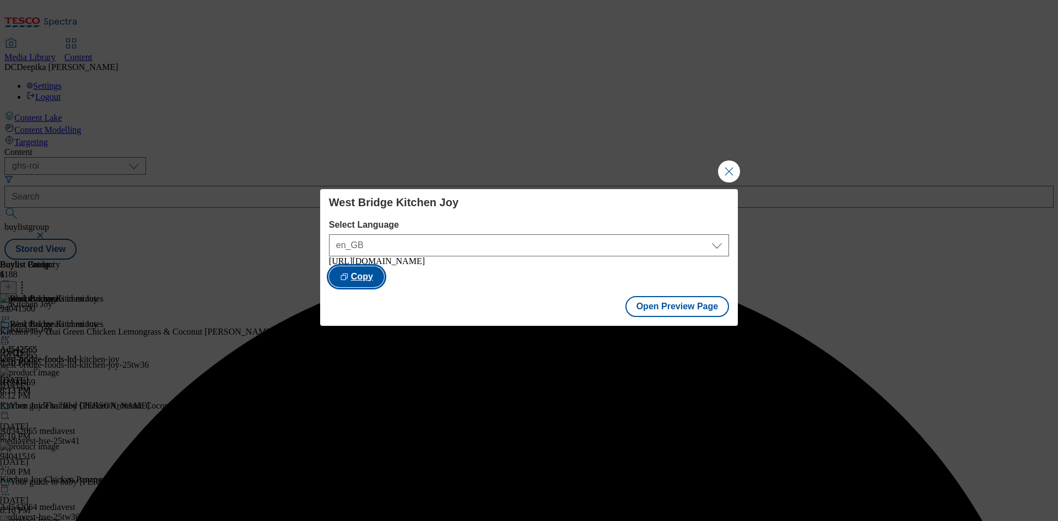
click at [384, 279] on button "Copy" at bounding box center [356, 276] width 55 height 21
click at [733, 161] on button "Close Modal" at bounding box center [729, 171] width 22 height 22
